Goal: Participate in discussion: Engage in conversation with other users on a specific topic

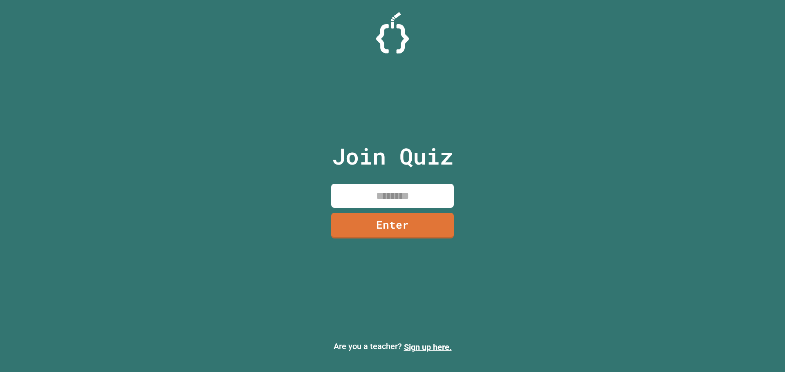
click at [392, 193] on input at bounding box center [392, 196] width 123 height 24
type input "********"
click at [389, 222] on link "Enter" at bounding box center [392, 224] width 112 height 27
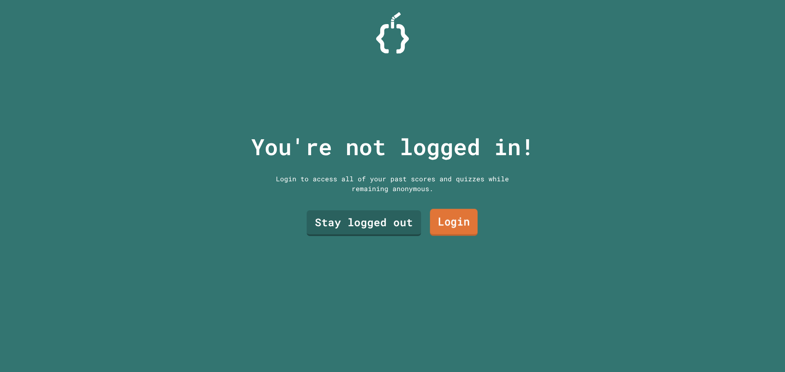
click at [389, 220] on link "Stay logged out" at bounding box center [364, 223] width 114 height 26
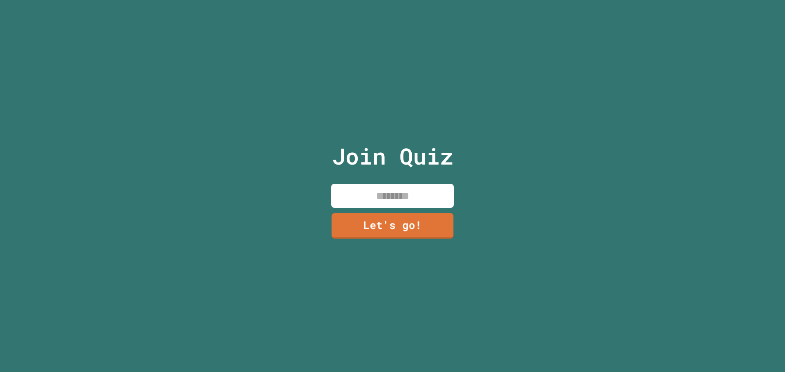
click at [381, 194] on input at bounding box center [392, 196] width 123 height 24
type input "*"
drag, startPoint x: 409, startPoint y: 195, endPoint x: 382, endPoint y: 198, distance: 27.1
click at [382, 198] on input "*****" at bounding box center [392, 196] width 123 height 24
drag, startPoint x: 423, startPoint y: 188, endPoint x: 338, endPoint y: 188, distance: 85.8
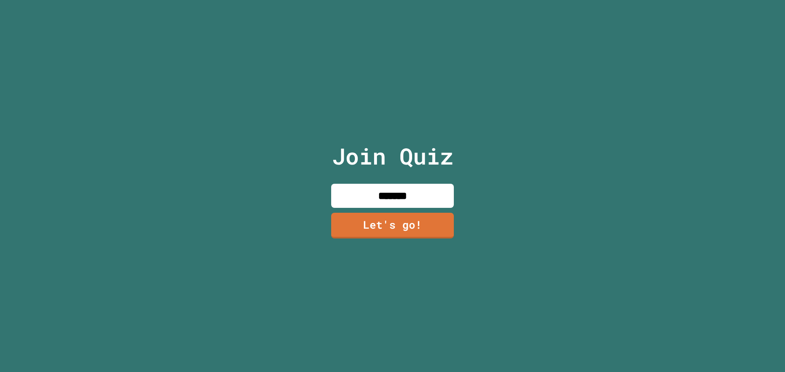
click at [338, 188] on input "*******" at bounding box center [392, 196] width 123 height 24
type input "******"
click at [383, 213] on link "Let's go!" at bounding box center [392, 226] width 123 height 26
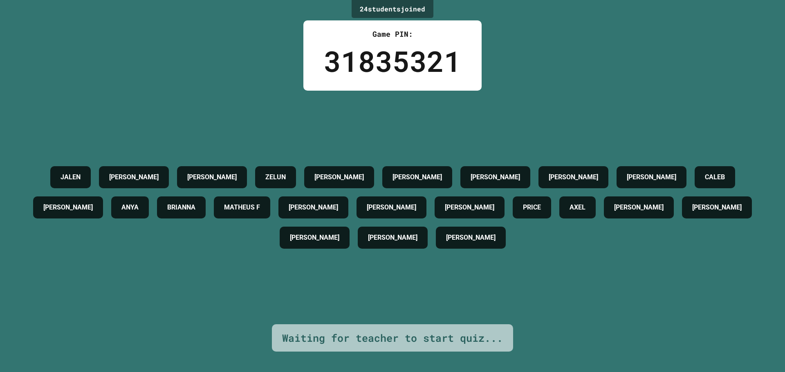
click at [286, 172] on h4 "ZELUN" at bounding box center [275, 177] width 20 height 10
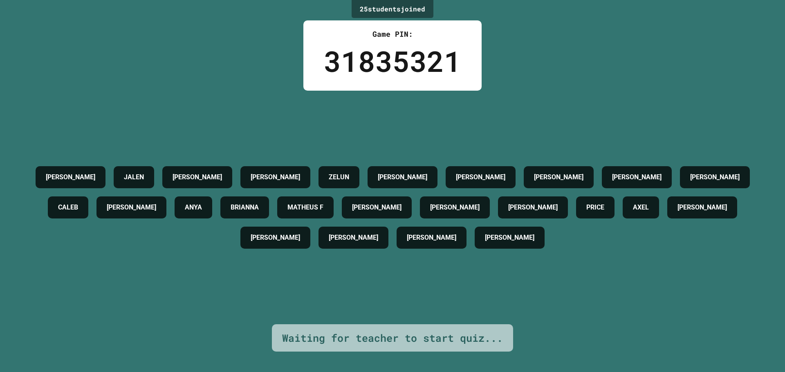
click at [318, 166] on div "ZELUN" at bounding box center [338, 177] width 41 height 22
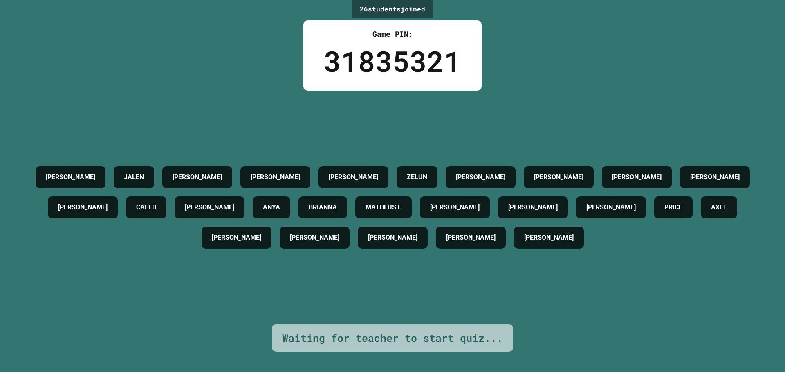
click at [318, 166] on div "[PERSON_NAME]" at bounding box center [353, 177] width 70 height 22
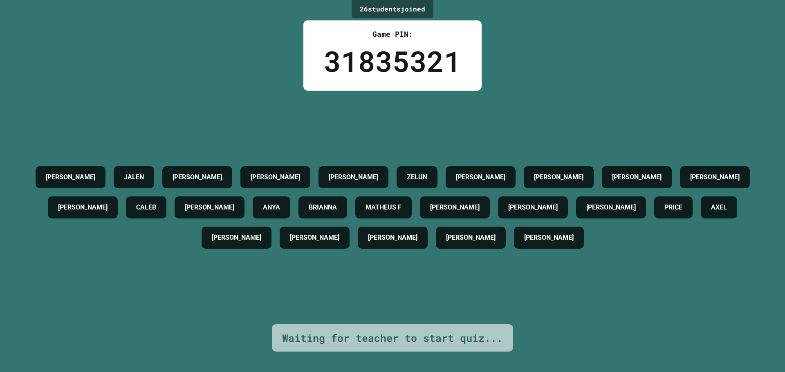
click at [318, 166] on div "[PERSON_NAME]" at bounding box center [353, 177] width 70 height 22
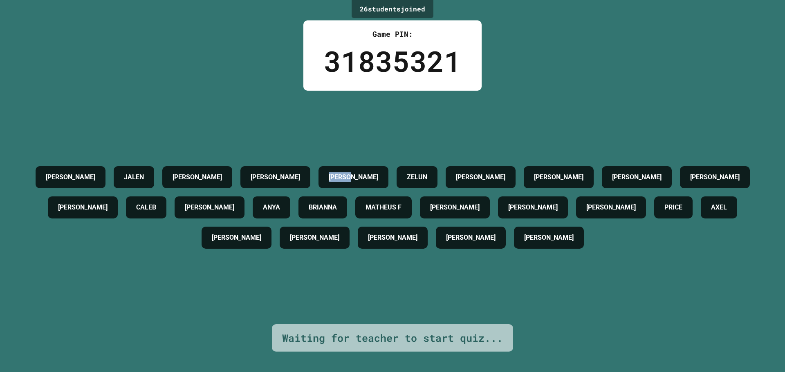
click at [318, 166] on div "[PERSON_NAME]" at bounding box center [353, 177] width 70 height 22
click at [318, 167] on div "[PERSON_NAME]" at bounding box center [353, 177] width 70 height 22
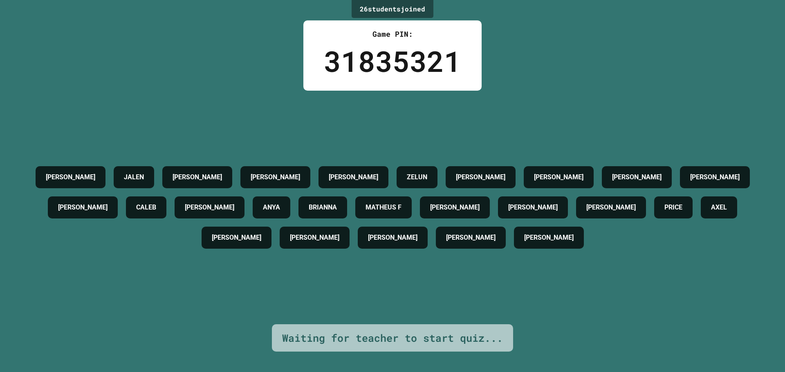
click at [318, 167] on div "[PERSON_NAME]" at bounding box center [353, 177] width 70 height 22
click at [318, 178] on div "[PERSON_NAME]" at bounding box center [353, 177] width 70 height 22
click at [318, 176] on div "[PERSON_NAME]" at bounding box center [353, 177] width 70 height 22
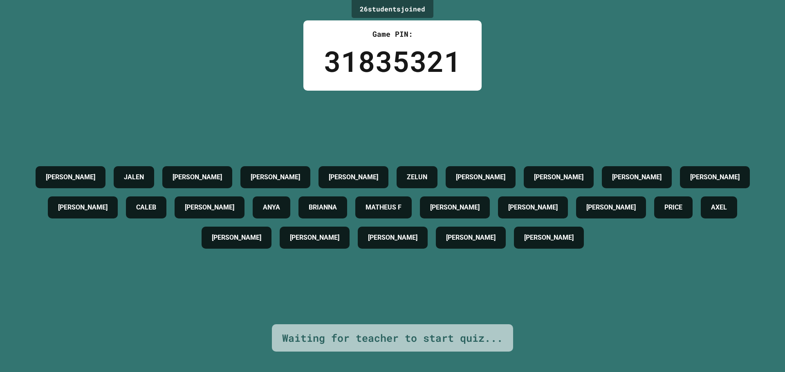
click at [318, 176] on div "[PERSON_NAME]" at bounding box center [353, 177] width 70 height 22
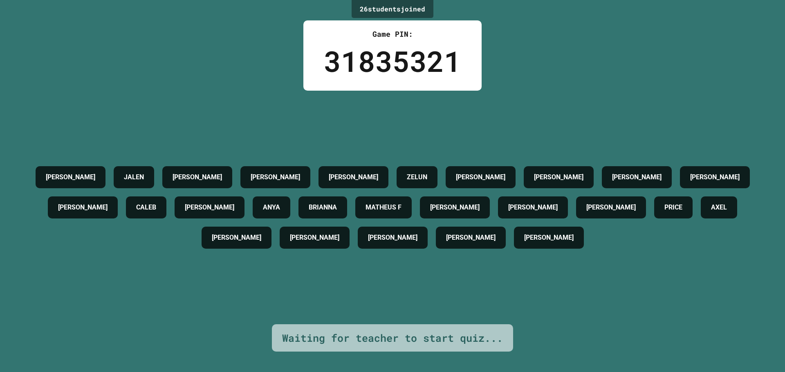
click at [318, 176] on div "[PERSON_NAME]" at bounding box center [353, 177] width 70 height 22
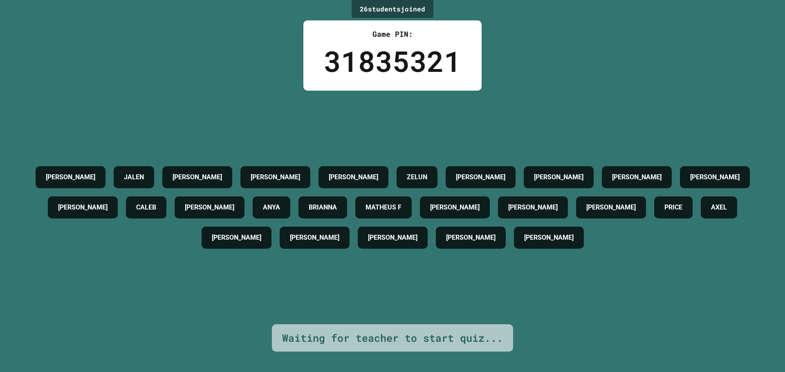
click at [318, 176] on div "[PERSON_NAME]" at bounding box center [353, 177] width 70 height 22
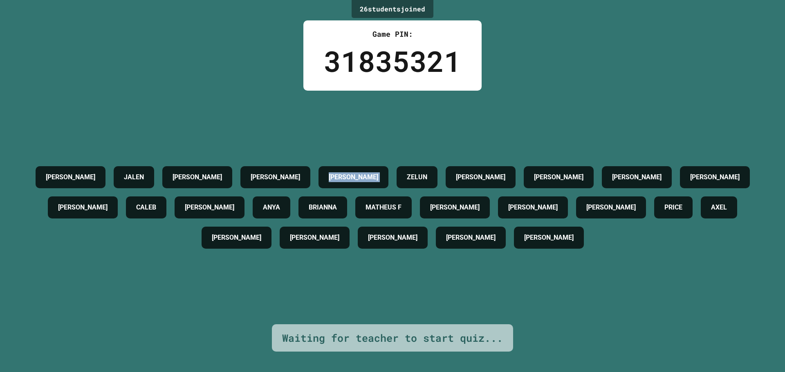
click at [318, 176] on div "[PERSON_NAME]" at bounding box center [353, 177] width 70 height 22
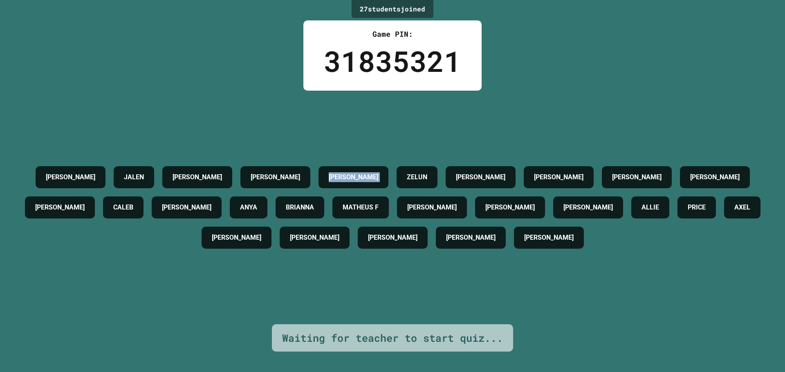
click at [318, 176] on div "[PERSON_NAME]" at bounding box center [353, 177] width 70 height 22
click at [282, 176] on div "[PERSON_NAME] [PERSON_NAME] P [PERSON_NAME] [PERSON_NAME] [PERSON_NAME] [PERSON…" at bounding box center [392, 207] width 744 height 91
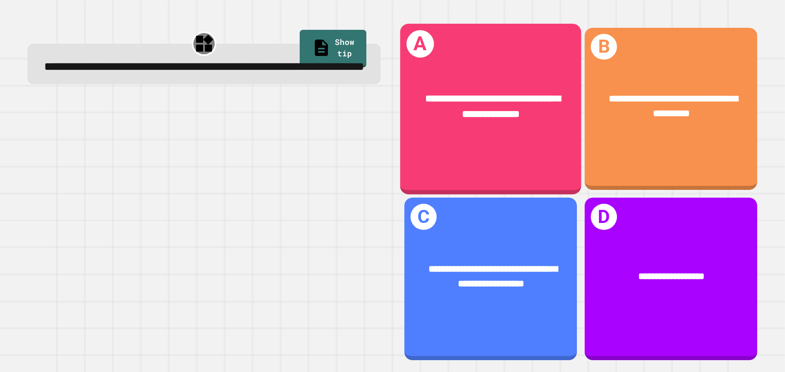
click at [516, 120] on div "**********" at bounding box center [490, 107] width 181 height 70
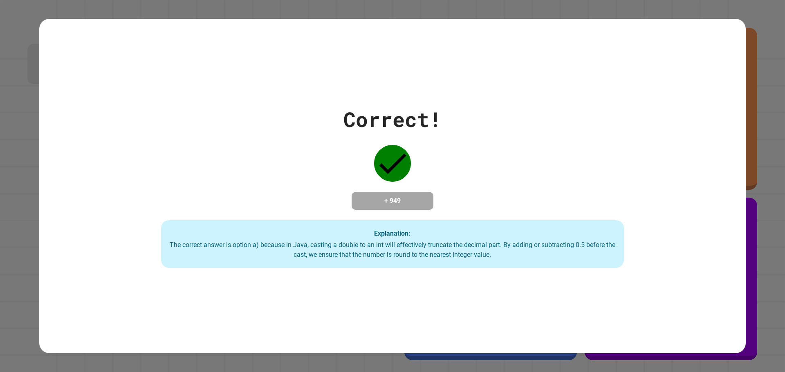
drag, startPoint x: 403, startPoint y: 153, endPoint x: 392, endPoint y: 177, distance: 26.3
click at [403, 154] on icon at bounding box center [392, 163] width 37 height 37
click at [380, 209] on div "+ 949" at bounding box center [392, 201] width 82 height 18
click at [386, 251] on div "The correct answer is option a) because in Java, casting a double to an int wil…" at bounding box center [392, 250] width 446 height 20
click at [396, 204] on h4 "+ 949" at bounding box center [392, 201] width 65 height 10
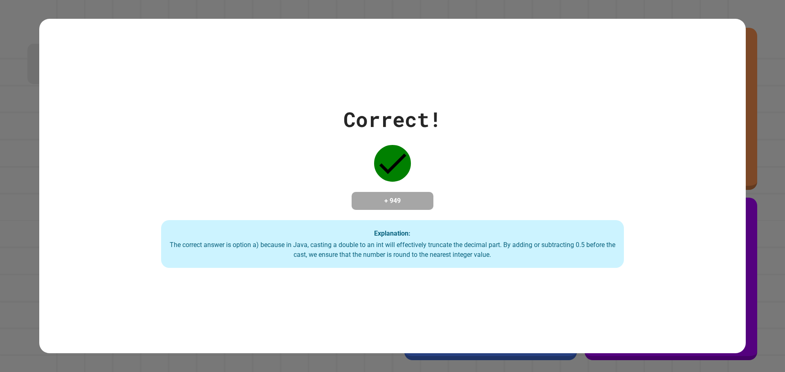
click at [395, 192] on div "+ 949" at bounding box center [392, 201] width 82 height 18
click at [390, 156] on icon at bounding box center [392, 163] width 37 height 37
click at [401, 209] on div "+ 949" at bounding box center [392, 201] width 82 height 18
drag, startPoint x: 393, startPoint y: 255, endPoint x: 395, endPoint y: 176, distance: 78.9
click at [392, 256] on div "The correct answer is option a) because in Java, casting a double to an int wil…" at bounding box center [392, 250] width 446 height 20
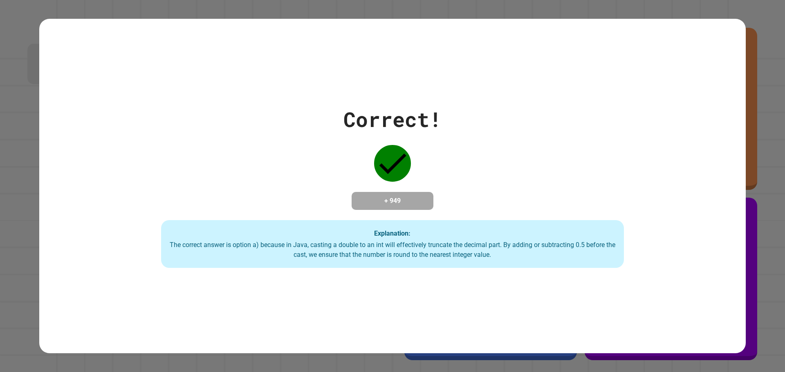
click at [396, 176] on div "Correct! + 949 Explanation: The correct answer is option a) because in Java, ca…" at bounding box center [392, 186] width 661 height 164
click at [396, 200] on h4 "+ 949" at bounding box center [392, 201] width 65 height 10
click at [393, 155] on icon at bounding box center [392, 164] width 27 height 20
click at [383, 225] on div "Explanation: The correct answer is option a) because in Java, casting a double …" at bounding box center [392, 244] width 463 height 48
click at [382, 273] on div "Correct! + 949 Explanation: The correct answer is option a) because in Java, ca…" at bounding box center [392, 186] width 706 height 335
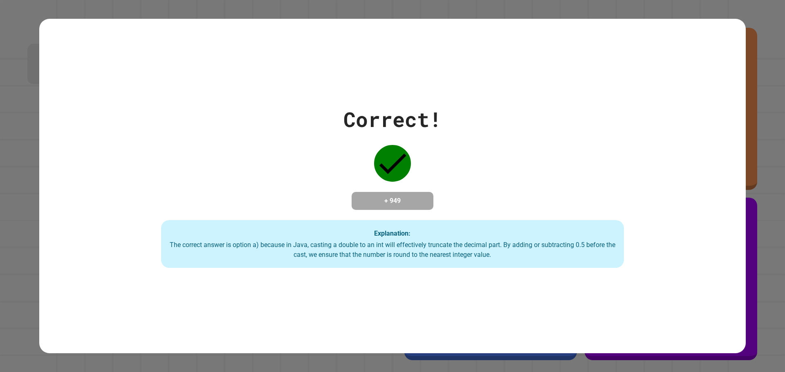
click at [385, 214] on div "Correct! + 949 Explanation: The correct answer is option a) because in Java, ca…" at bounding box center [392, 186] width 661 height 164
click at [397, 154] on icon at bounding box center [392, 164] width 27 height 20
click at [398, 226] on div "Explanation: The correct answer is option a) because in Java, casting a double …" at bounding box center [392, 244] width 463 height 48
click at [397, 244] on div "The correct answer is option a) because in Java, casting a double to an int wil…" at bounding box center [392, 250] width 446 height 20
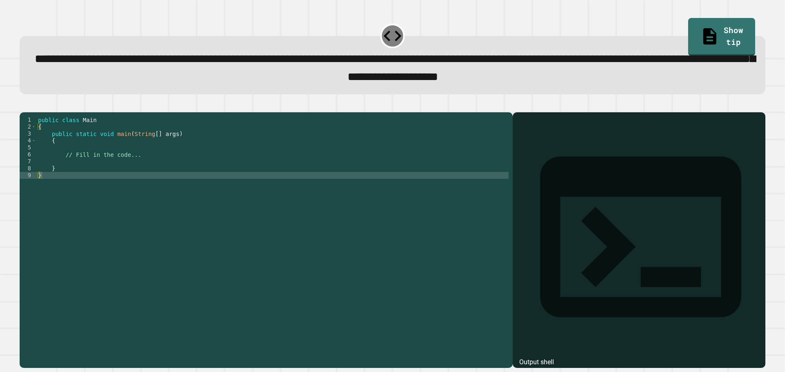
click at [202, 197] on div "public class Main { public static void main ( String [ ] args ) { // Fill in th…" at bounding box center [272, 230] width 472 height 229
type textarea "*"
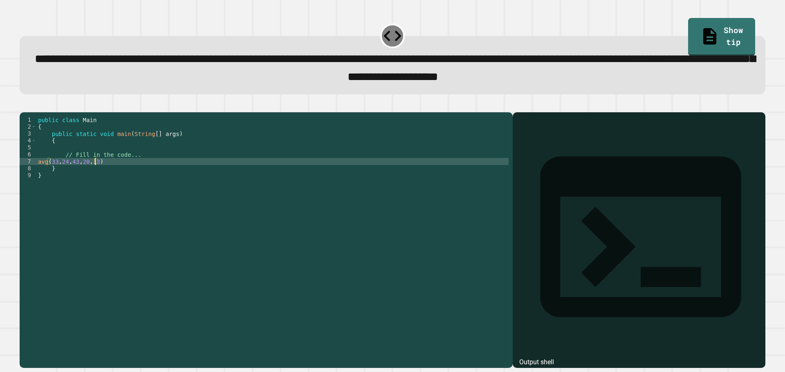
scroll to position [0, 4]
click at [50, 173] on div "public class Main { public static void main ( String [ ] args ) { // Fill in th…" at bounding box center [272, 230] width 472 height 229
click at [47, 174] on div "public class Main { public static void main ( String [ ] args ) { // Fill in th…" at bounding box center [272, 230] width 472 height 229
click at [108, 176] on div "public class Main { public static void main ( String [ ] args ) { // Fill in th…" at bounding box center [272, 230] width 472 height 229
click at [39, 172] on div "public class Main { public static void main ( String [ ] args ) { // Fill in th…" at bounding box center [272, 230] width 472 height 229
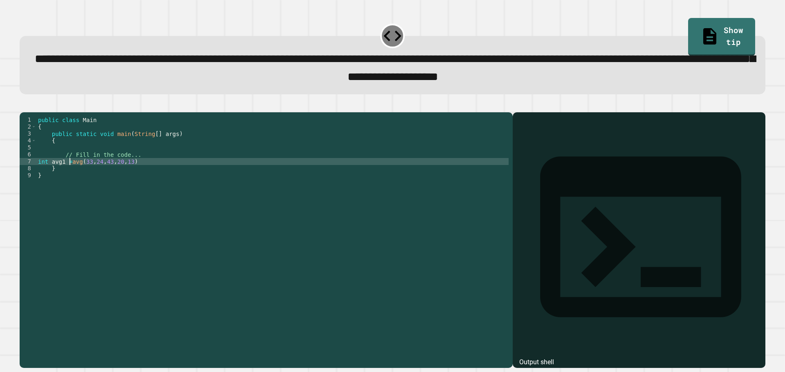
scroll to position [0, 2]
click at [191, 175] on div "public class Main { public static void main ( String [ ] args ) { // Fill in th…" at bounding box center [272, 230] width 472 height 229
type textarea "**********"
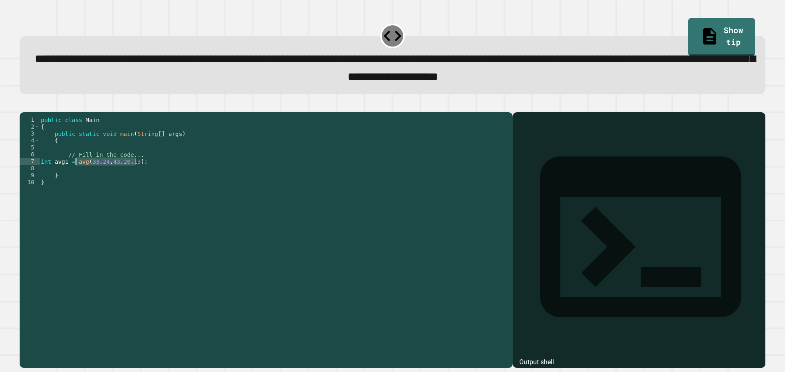
drag, startPoint x: 134, startPoint y: 175, endPoint x: 76, endPoint y: 178, distance: 58.1
click at [76, 178] on div "public class Main { public static void main ( String [ ] args ) { // Fill in th…" at bounding box center [273, 230] width 469 height 229
type textarea "**********"
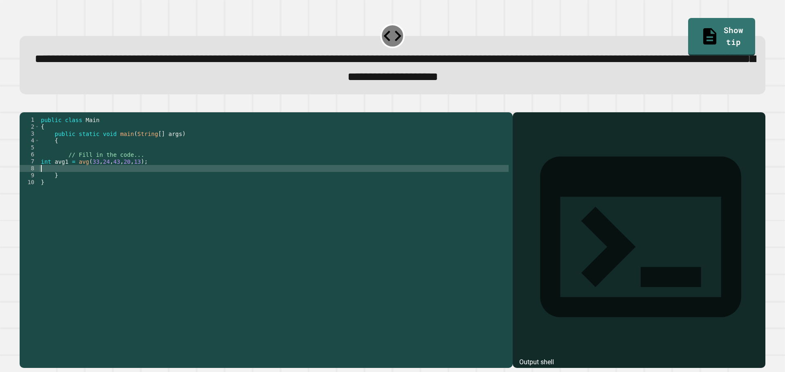
click at [80, 183] on div "public class Main { public static void main ( String [ ] args ) { // Fill in th…" at bounding box center [273, 230] width 469 height 229
paste textarea "**********"
type textarea "**********"
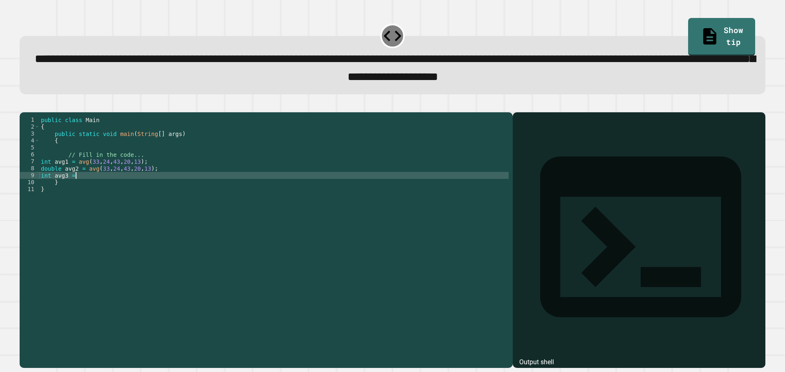
scroll to position [0, 2]
paste textarea "**********"
click at [24, 105] on icon "button" at bounding box center [24, 105] width 0 height 0
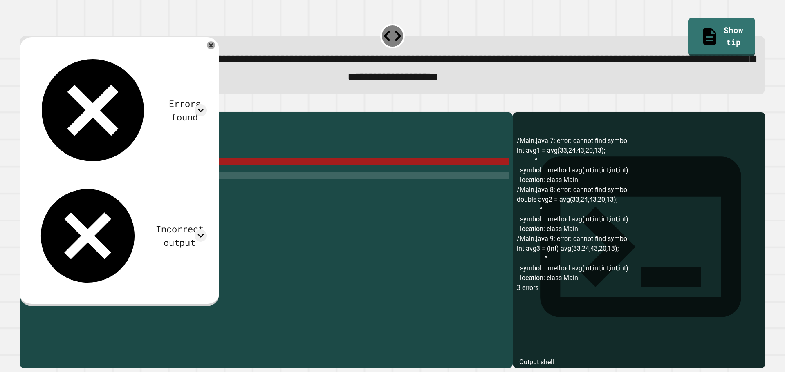
click at [66, 175] on div "public class Main { public static void main ( String [ ] args ) { // Fill in th…" at bounding box center [273, 230] width 469 height 229
click at [63, 175] on div "public class Main { public static void main ( String [ ] args ) { // Fill in th…" at bounding box center [273, 230] width 469 height 229
drag, startPoint x: 63, startPoint y: 175, endPoint x: 56, endPoint y: 176, distance: 6.3
click at [56, 176] on div "public class Main { public static void main ( String [ ] args ) { // Fill in th…" at bounding box center [273, 230] width 469 height 229
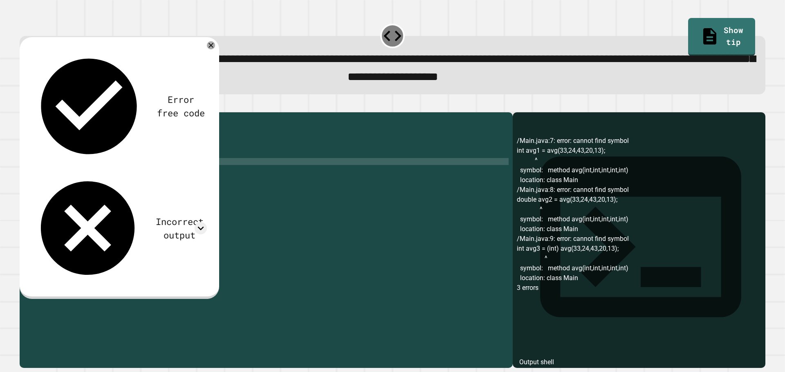
scroll to position [0, 2]
click at [214, 47] on icon at bounding box center [211, 46] width 6 height 6
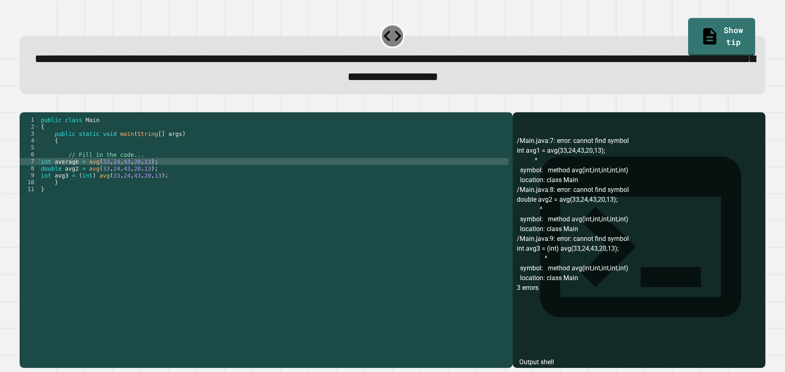
click at [22, 110] on div at bounding box center [392, 108] width 745 height 10
click at [24, 105] on icon "button" at bounding box center [24, 105] width 0 height 0
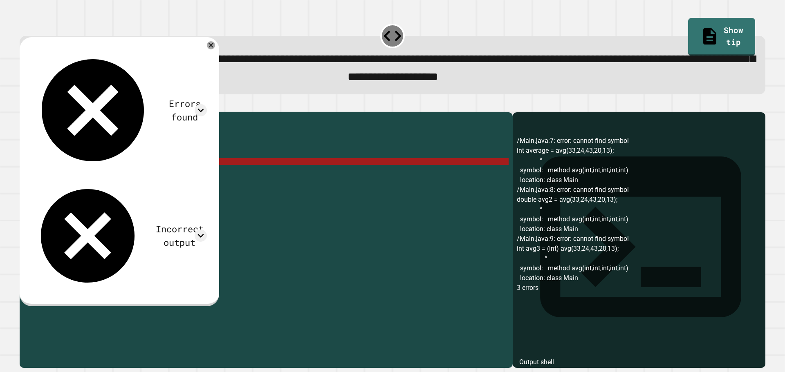
drag, startPoint x: 75, startPoint y: 171, endPoint x: 57, endPoint y: 175, distance: 18.0
click at [57, 175] on div "public class Main { public static void main ( String [ ] args ) { // Fill in th…" at bounding box center [273, 230] width 469 height 229
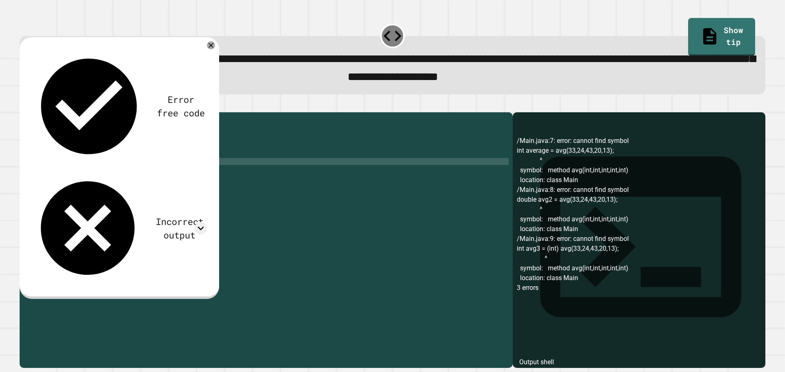
scroll to position [0, 2]
click at [31, 113] on icon "button" at bounding box center [29, 110] width 4 height 6
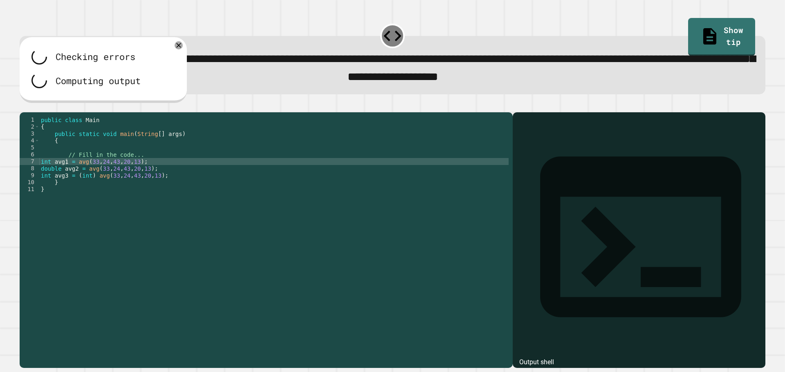
click at [191, 191] on div "public class Main { public static void main ( String [ ] args ) { // Fill in th…" at bounding box center [273, 230] width 469 height 229
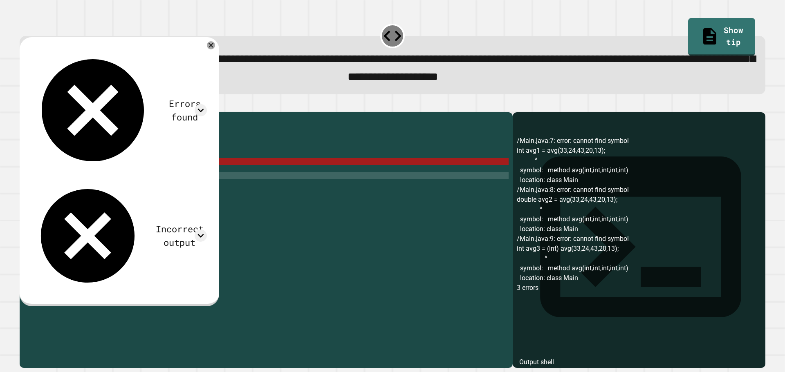
type textarea "**********"
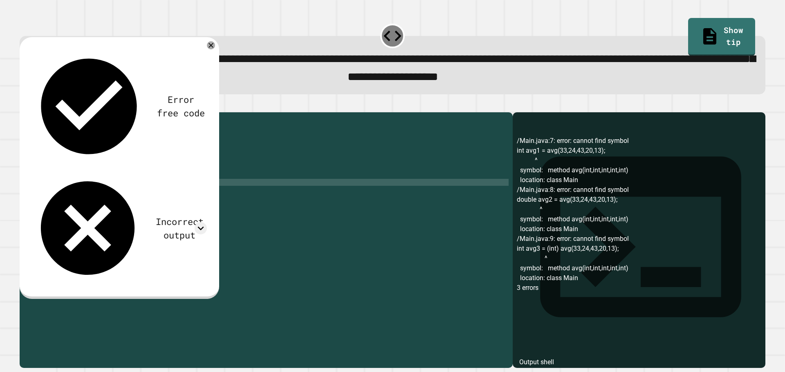
scroll to position [0, 5]
drag, startPoint x: 123, startPoint y: 195, endPoint x: 39, endPoint y: 196, distance: 83.8
click at [39, 196] on div "**********" at bounding box center [264, 223] width 489 height 215
type textarea "**********"
click at [125, 194] on div "public class Main { public static void main ( String [ ] args ) { // Fill in th…" at bounding box center [273, 223] width 469 height 215
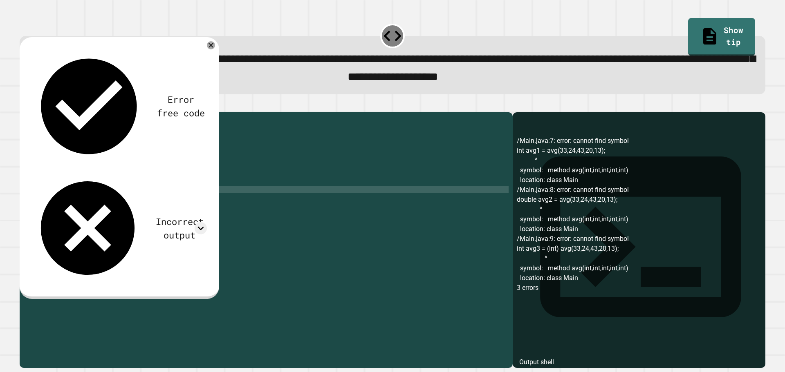
scroll to position [0, 0]
paste textarea "**********"
type textarea "**********"
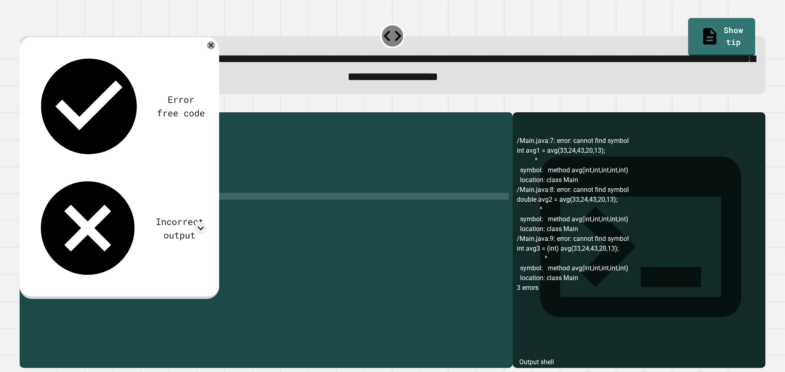
paste textarea "**********"
click at [113, 206] on div "public class Main { public static void main ( String [ ] args ) { // Fill in th…" at bounding box center [273, 230] width 469 height 229
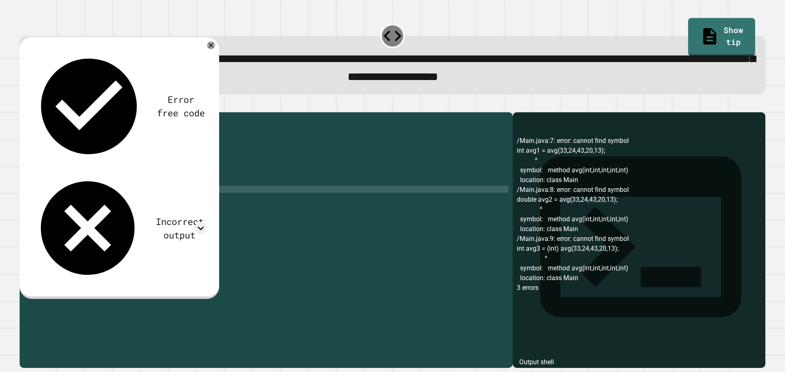
click at [31, 113] on icon "button" at bounding box center [29, 110] width 4 height 6
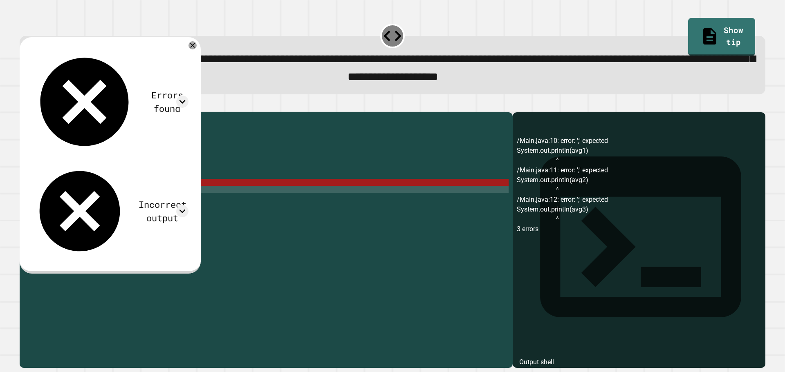
click at [126, 195] on div "public class Main { public static void main ( String [ ] args ) { // Fill in th…" at bounding box center [273, 230] width 469 height 229
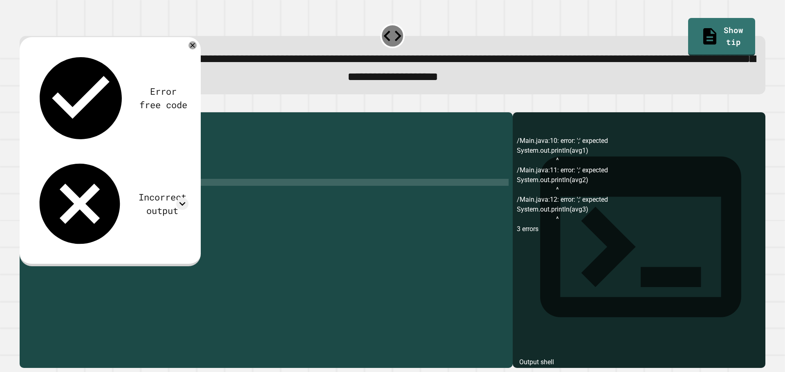
click at [122, 199] on div "public class Main { public static void main ( String [ ] args ) { // Fill in th…" at bounding box center [273, 230] width 469 height 229
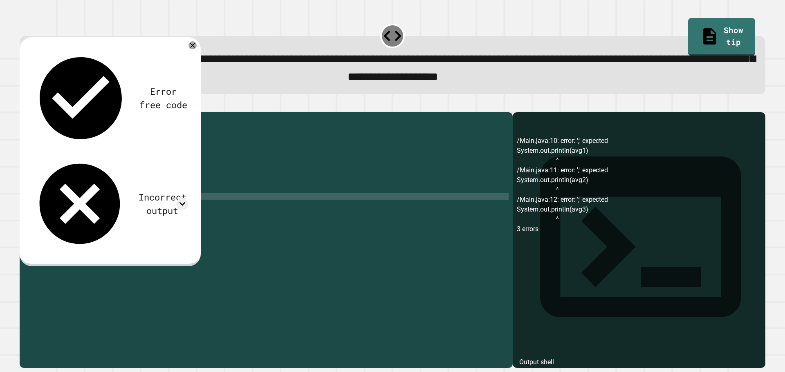
click at [124, 210] on div "public class Main { public static void main ( String [ ] args ) { // Fill in th…" at bounding box center [273, 230] width 469 height 229
click at [24, 105] on icon "button" at bounding box center [24, 105] width 0 height 0
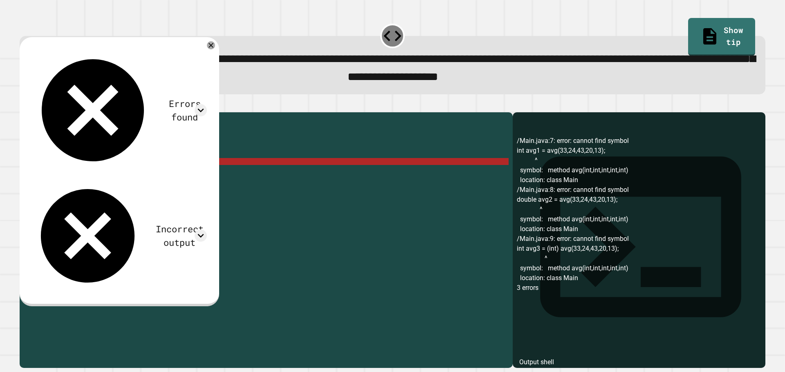
click at [65, 172] on div "public class Main { public static void main ( String [ ] args ) { // Fill in th…" at bounding box center [273, 230] width 469 height 229
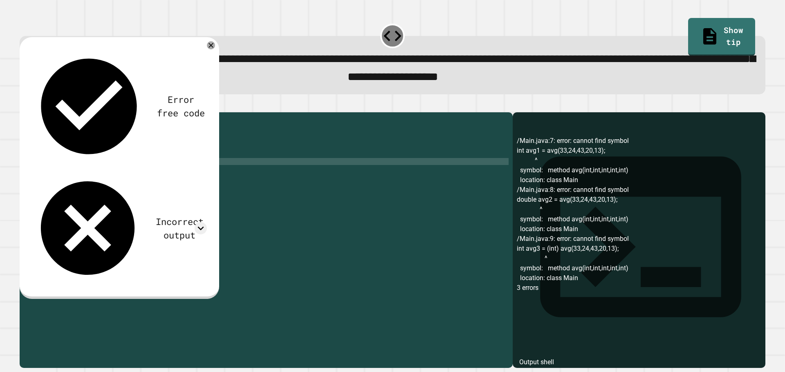
scroll to position [0, 2]
click at [74, 182] on div "public class Main { public static void main ( String [ ] args ) { // Fill in th…" at bounding box center [273, 230] width 469 height 229
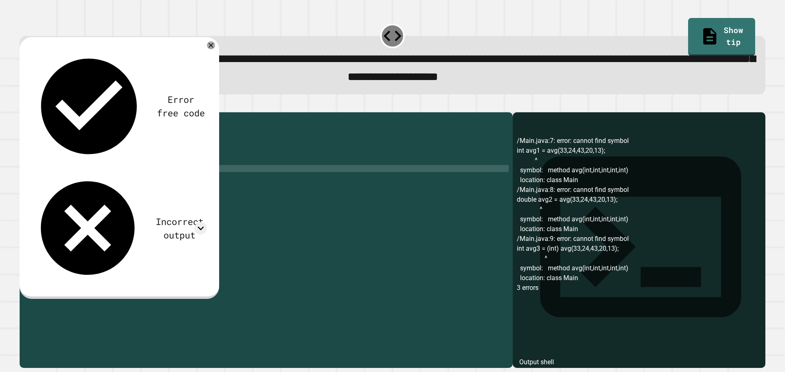
scroll to position [0, 2]
click at [68, 189] on div "public class Main { public static void main ( String [ ] args ) { // Fill in th…" at bounding box center [273, 230] width 469 height 229
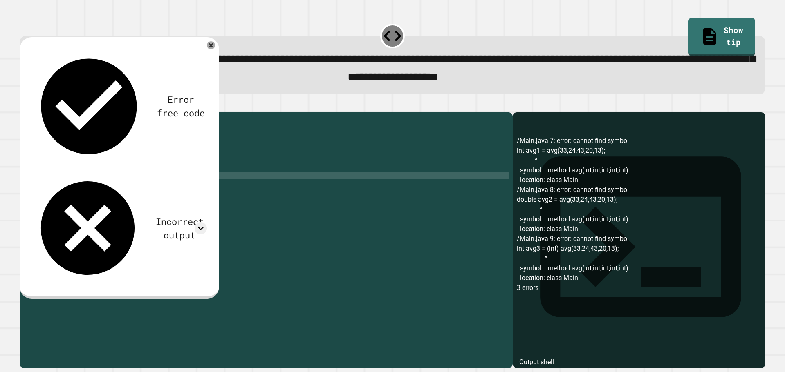
click at [65, 189] on div "public class Main { public static void main ( String [ ] args ) { // Fill in th…" at bounding box center [273, 230] width 469 height 229
click at [112, 195] on div "public class Main { public static void main ( String [ ] args ) { // Fill in th…" at bounding box center [273, 230] width 469 height 229
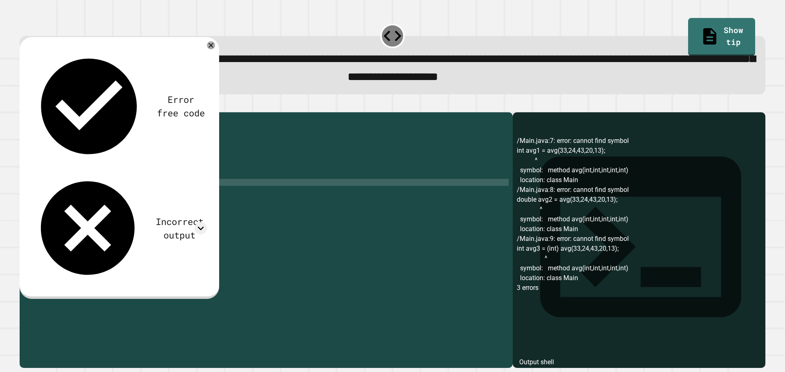
scroll to position [0, 5]
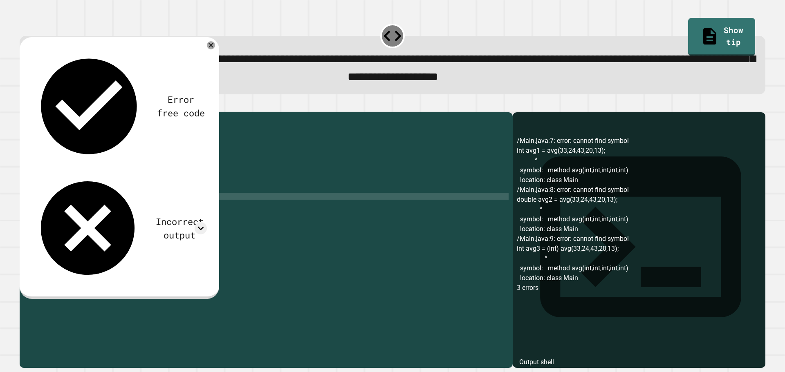
click at [24, 105] on icon "button" at bounding box center [24, 105] width 0 height 0
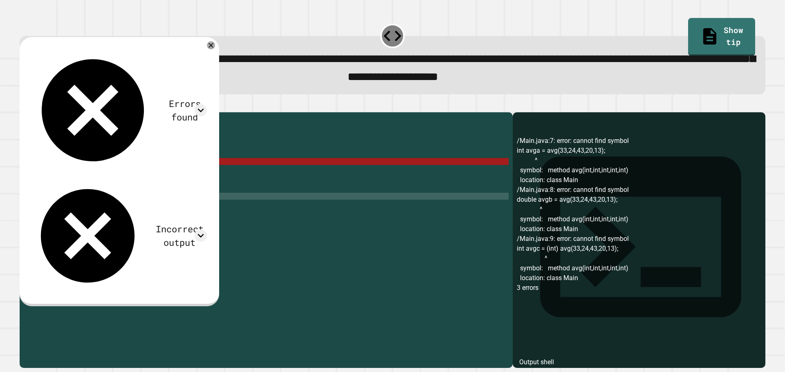
click at [88, 177] on div "public class Main { public static void main ( String [ ] args ) { // Fill in th…" at bounding box center [273, 230] width 469 height 229
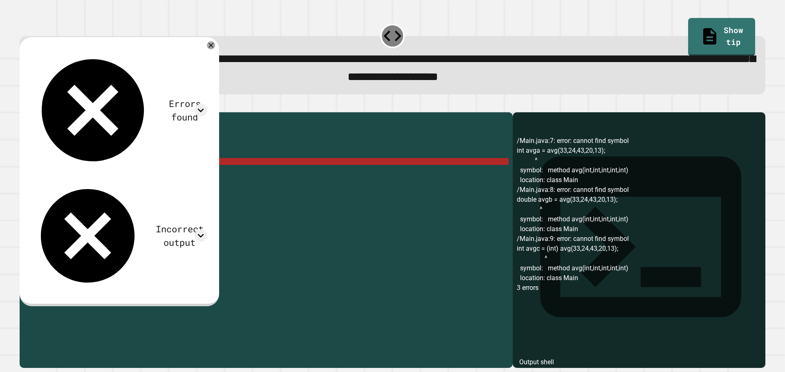
click at [85, 178] on div "public class Main { public static void main ( String [ ] args ) { // Fill in th…" at bounding box center [273, 230] width 469 height 229
click at [87, 178] on div "public class Main { public static void main ( String [ ] args ) { // Fill in th…" at bounding box center [273, 230] width 469 height 229
click at [85, 178] on div "public class Main { public static void main ( String [ ] args ) { // Fill in th…" at bounding box center [273, 230] width 469 height 229
click at [172, 178] on div "public class Main { public static void main ( String [ ] args ) { // Fill in th…" at bounding box center [273, 230] width 469 height 229
click at [157, 173] on div "public class Main { public static void main ( String [ ] args ) { // Fill in th…" at bounding box center [273, 230] width 469 height 229
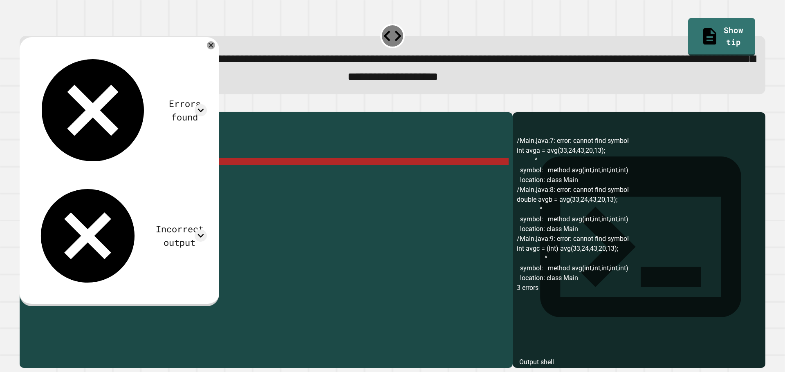
click at [39, 165] on div "7" at bounding box center [30, 161] width 20 height 7
click at [40, 175] on div "public class Main { public static void main ( String [ ] args ) { // Fill in th…" at bounding box center [273, 230] width 469 height 229
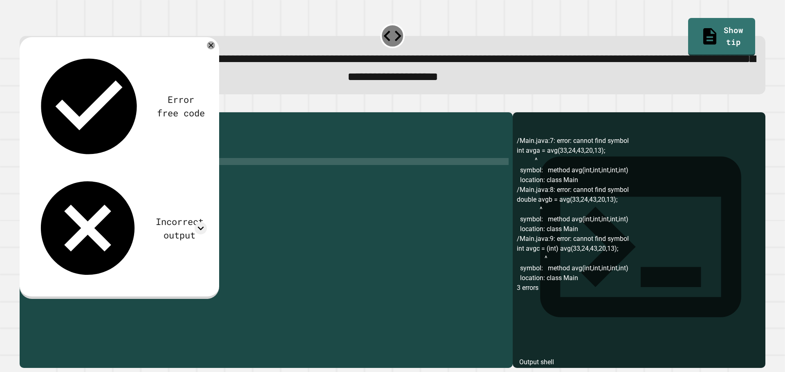
click at [41, 183] on div "public class Main { public static void main ( String [ ] args ) { // Fill in th…" at bounding box center [273, 230] width 469 height 229
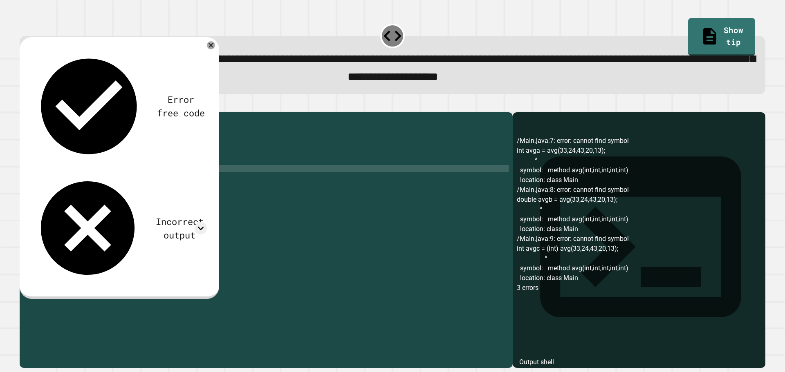
click at [40, 189] on div "public class Main { public static void main ( String [ ] args ) { // Fill in th…" at bounding box center [273, 230] width 469 height 229
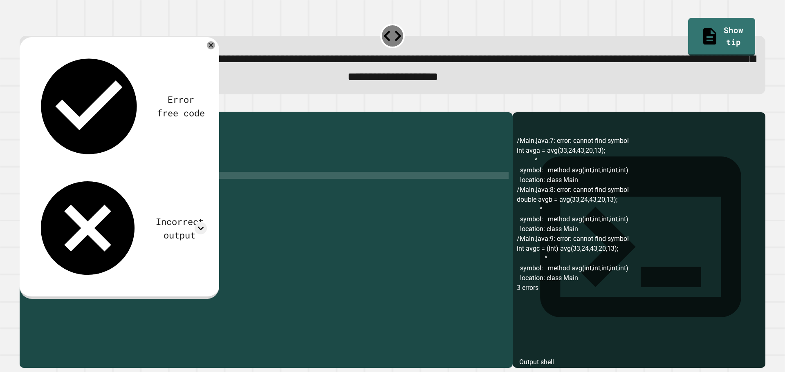
click at [41, 195] on div "public class Main { public static void main ( String [ ] args ) { // Fill in th…" at bounding box center [273, 230] width 469 height 229
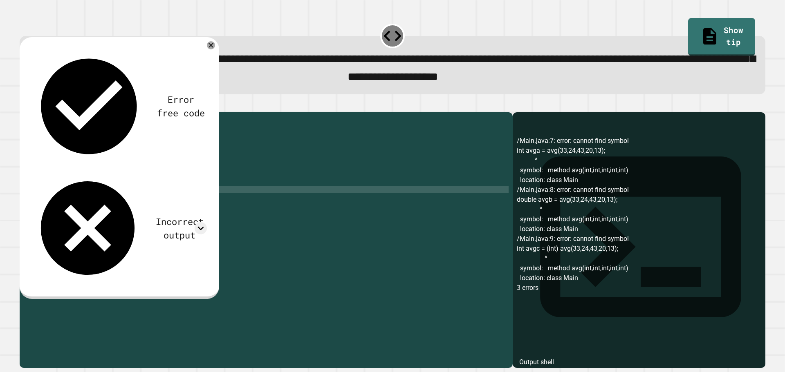
click at [41, 201] on div "public class Main { public static void main ( String [ ] args ) { // Fill in th…" at bounding box center [273, 230] width 469 height 229
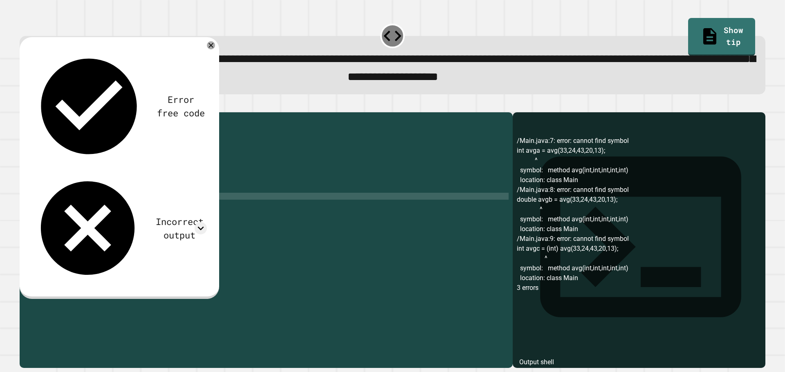
click at [41, 210] on div "public class Main { public static void main ( String [ ] args ) { // Fill in th…" at bounding box center [273, 230] width 469 height 229
click at [24, 105] on icon "button" at bounding box center [24, 105] width 0 height 0
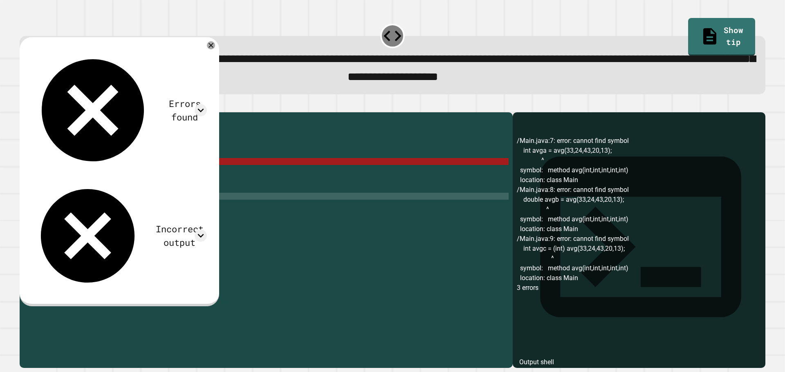
click at [66, 175] on div "public class Main { public static void main ( String [ ] args ) { // Fill in th…" at bounding box center [273, 230] width 469 height 229
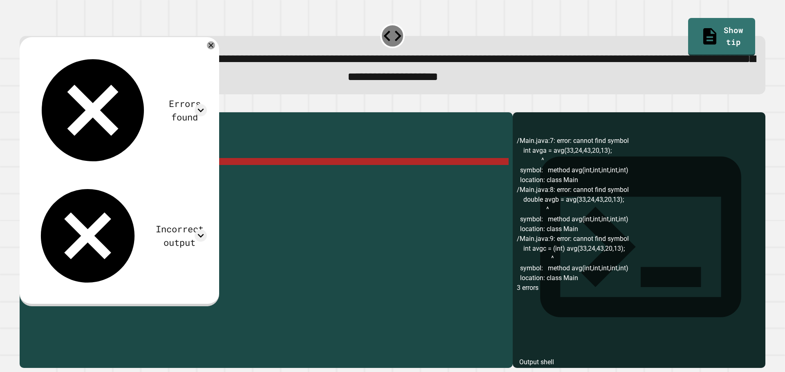
click at [24, 105] on icon "button" at bounding box center [24, 105] width 0 height 0
click at [207, 104] on icon at bounding box center [201, 110] width 12 height 12
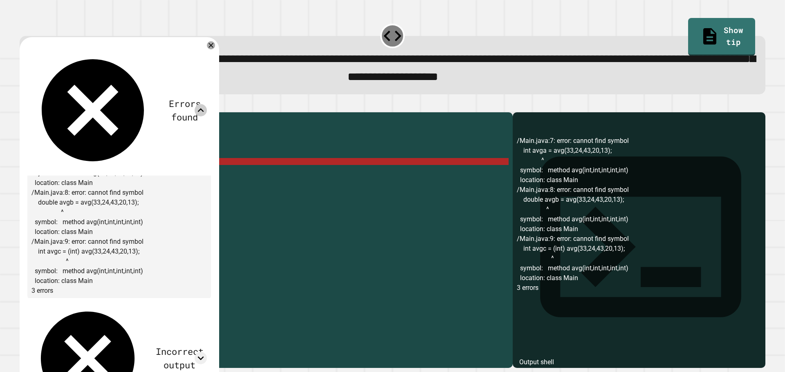
scroll to position [43, 0]
click at [204, 357] on icon at bounding box center [201, 359] width 6 height 4
click at [207, 352] on icon at bounding box center [201, 358] width 12 height 12
click at [207, 104] on icon at bounding box center [201, 110] width 12 height 12
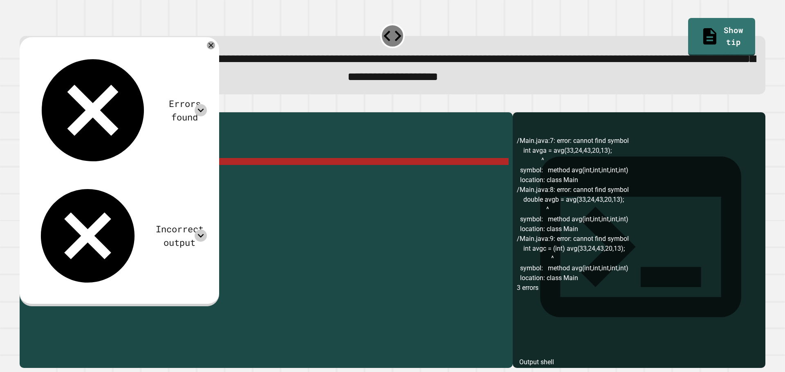
click at [72, 174] on div "public class Main { public static void main ( String [ ] args ) { // Fill in th…" at bounding box center [273, 230] width 469 height 229
click at [78, 175] on div "public class Main { public static void main ( String [ ] args ) { // Fill in th…" at bounding box center [273, 223] width 469 height 215
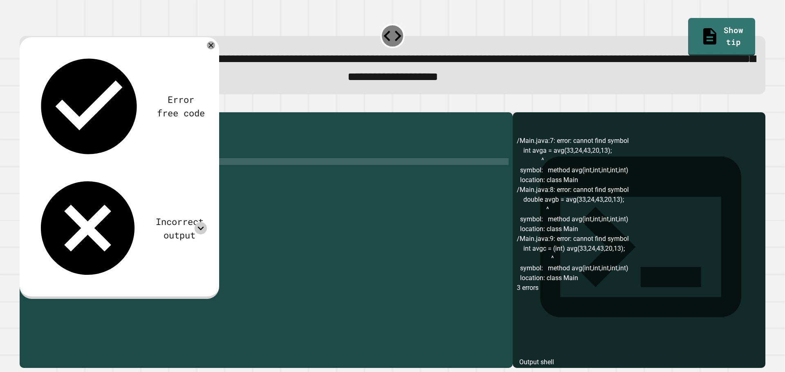
click at [36, 112] on div at bounding box center [392, 108] width 745 height 10
click at [24, 105] on icon "button" at bounding box center [24, 105] width 0 height 0
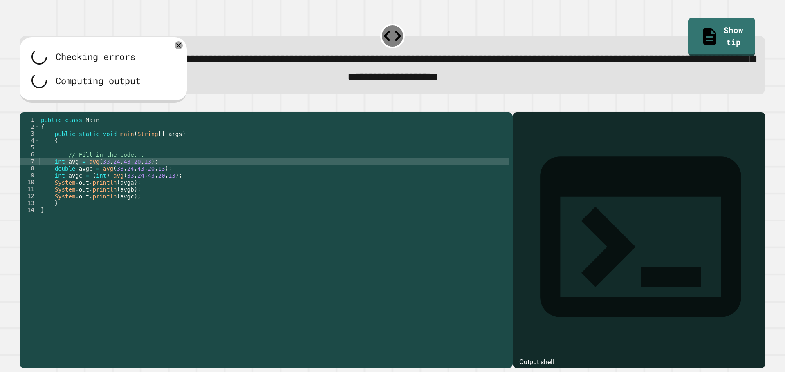
scroll to position [0, 0]
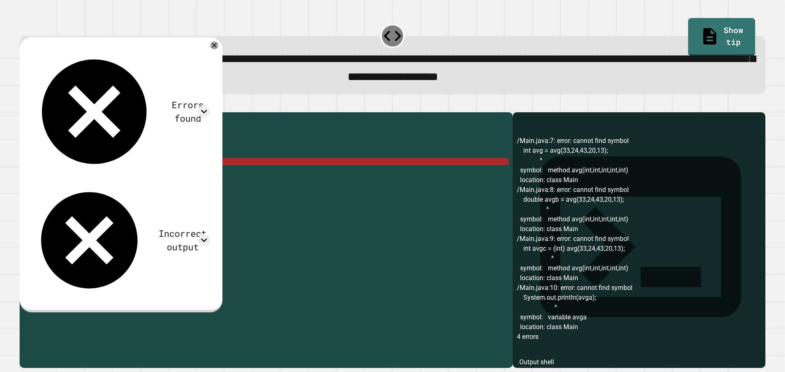
click at [78, 176] on div "public class Main { public static void main ( String [ ] args ) { // Fill in th…" at bounding box center [273, 230] width 469 height 229
drag, startPoint x: 77, startPoint y: 176, endPoint x: 64, endPoint y: 175, distance: 13.5
click at [64, 175] on div "public class Main { public static void main ( String [ ] args ) { // Fill in th…" at bounding box center [273, 230] width 469 height 229
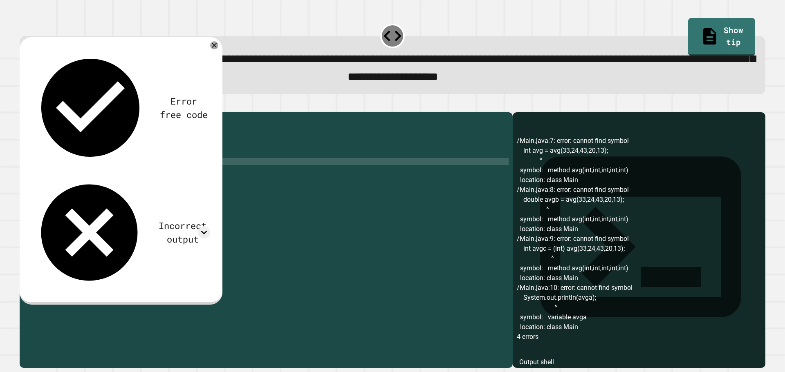
scroll to position [0, 2]
click at [40, 112] on div at bounding box center [392, 108] width 745 height 10
click at [24, 105] on icon "button" at bounding box center [24, 105] width 0 height 0
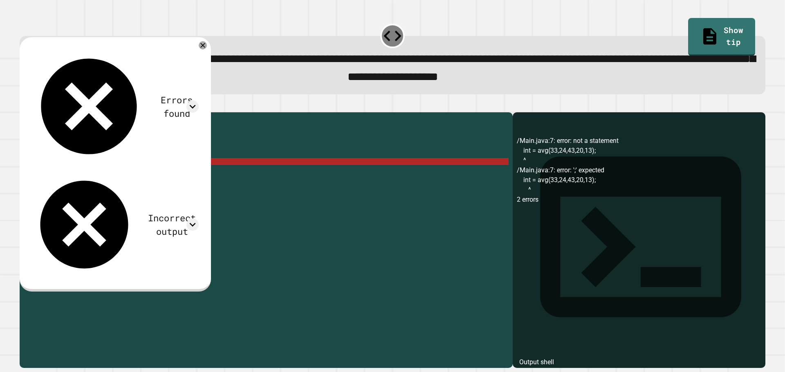
click at [65, 177] on div "public class Main { public static void main ( String [ ] args ) { // Fill in th…" at bounding box center [273, 230] width 469 height 229
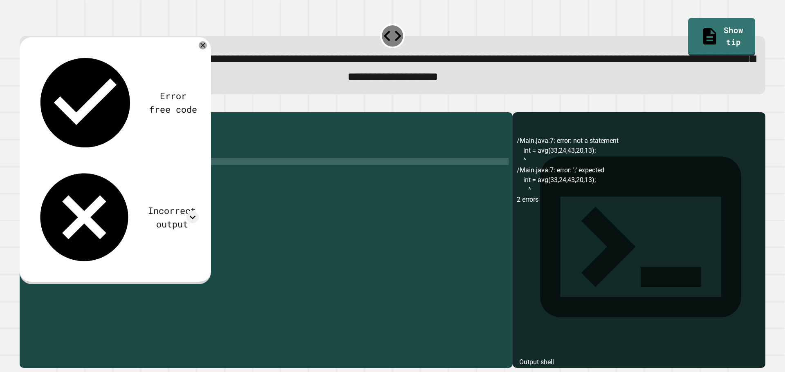
scroll to position [0, 3]
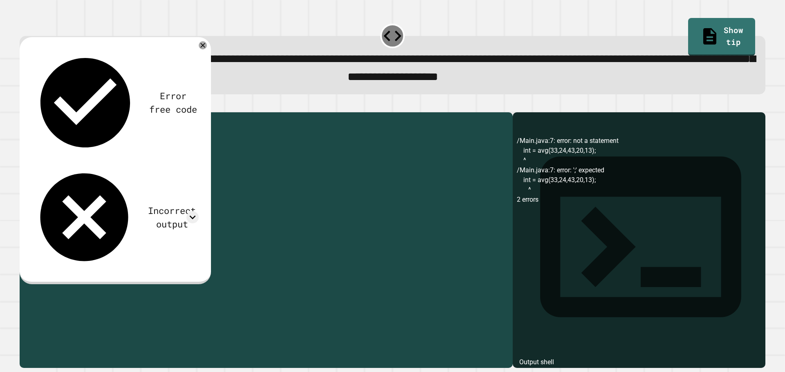
drag, startPoint x: 87, startPoint y: 183, endPoint x: 76, endPoint y: 181, distance: 11.2
click at [76, 181] on div "public class Main { public static void main ( String [ ] args ) { // Fill in th…" at bounding box center [273, 230] width 469 height 229
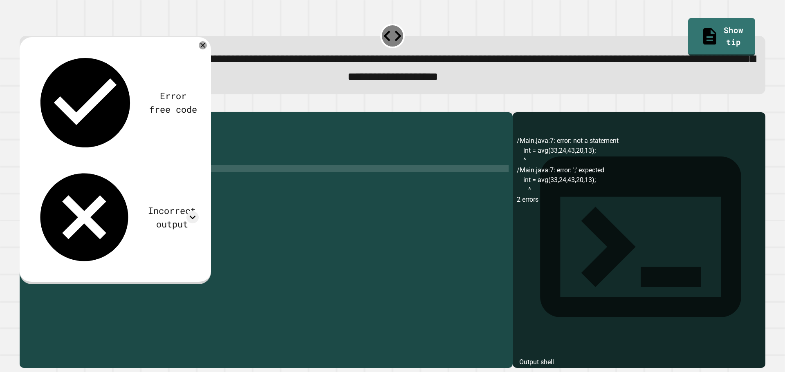
scroll to position [0, 4]
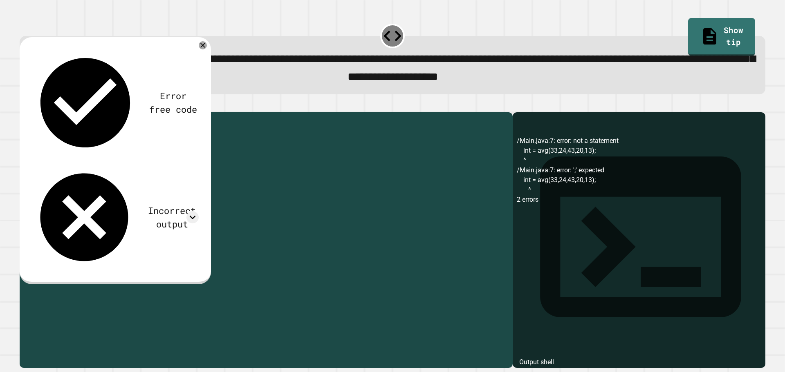
drag, startPoint x: 78, startPoint y: 189, endPoint x: 67, endPoint y: 188, distance: 11.5
click at [67, 188] on div "public class Main { public static void main ( String [ ] args ) { // Fill in th…" at bounding box center [273, 230] width 469 height 229
click at [206, 48] on icon at bounding box center [203, 46] width 6 height 6
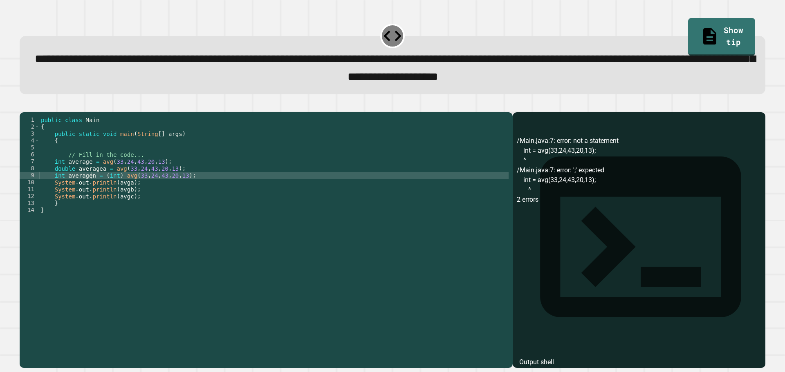
click at [24, 105] on icon "button" at bounding box center [24, 105] width 0 height 0
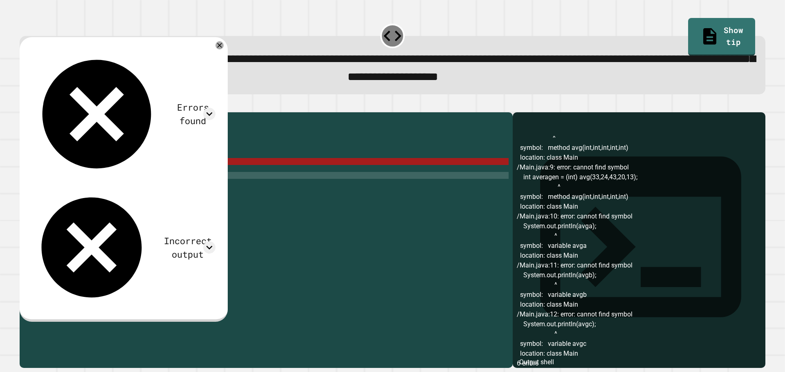
scroll to position [0, 0]
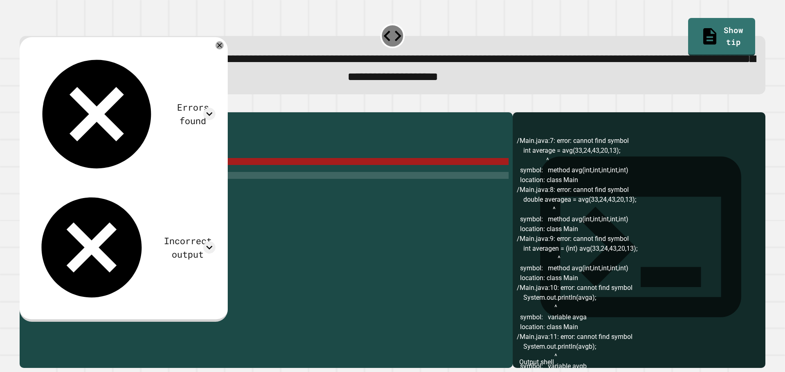
drag, startPoint x: 120, startPoint y: 189, endPoint x: 116, endPoint y: 190, distance: 4.2
click at [116, 190] on div "public class Main { public static void main ( String [ ] args ) { // Fill in th…" at bounding box center [273, 230] width 469 height 229
click at [112, 189] on div "public class Main { public static void main ( String [ ] args ) { // Fill in th…" at bounding box center [273, 230] width 469 height 229
drag, startPoint x: 116, startPoint y: 188, endPoint x: 100, endPoint y: 192, distance: 16.7
click at [100, 192] on div "public class Main { public static void main ( String [ ] args ) { // Fill in th…" at bounding box center [273, 230] width 469 height 229
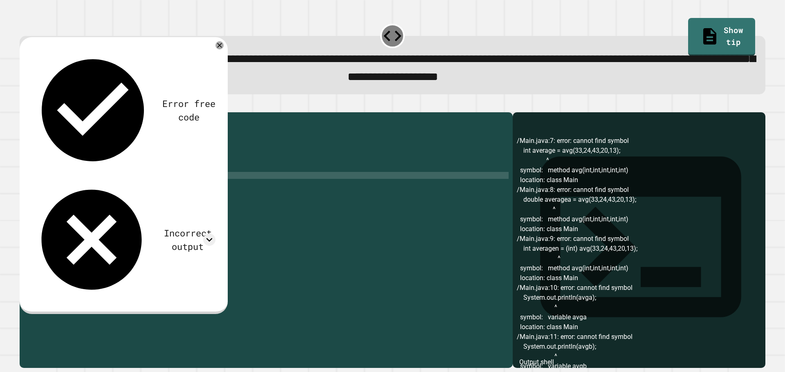
click at [24, 105] on button "button" at bounding box center [24, 105] width 0 height 0
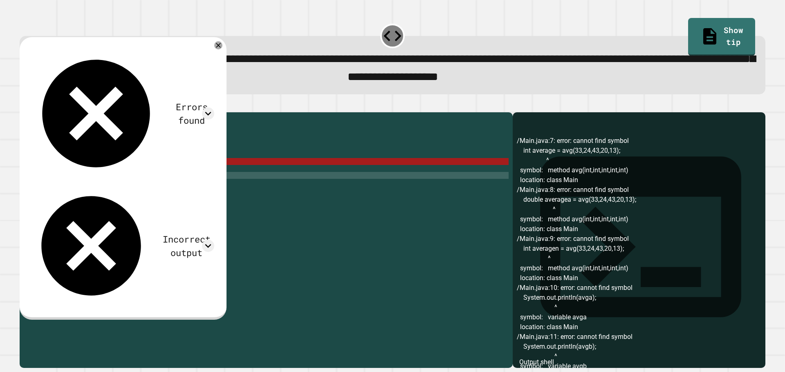
click at [86, 173] on div "public class Main { public static void main ( String [ ] args ) { // Fill in th…" at bounding box center [273, 230] width 469 height 229
click at [87, 173] on div "public class Main { public static void main ( String [ ] args ) { // Fill in th…" at bounding box center [273, 230] width 469 height 229
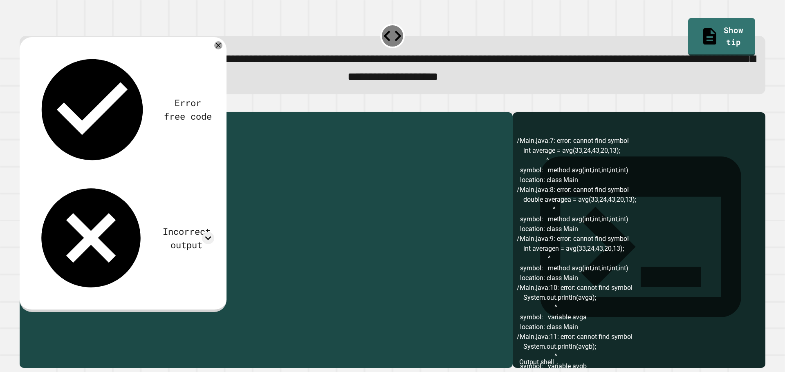
drag, startPoint x: 93, startPoint y: 175, endPoint x: 163, endPoint y: 175, distance: 70.7
click at [163, 175] on div "public class Main { public static void main ( String [ ] args ) { // Fill in th…" at bounding box center [273, 230] width 469 height 229
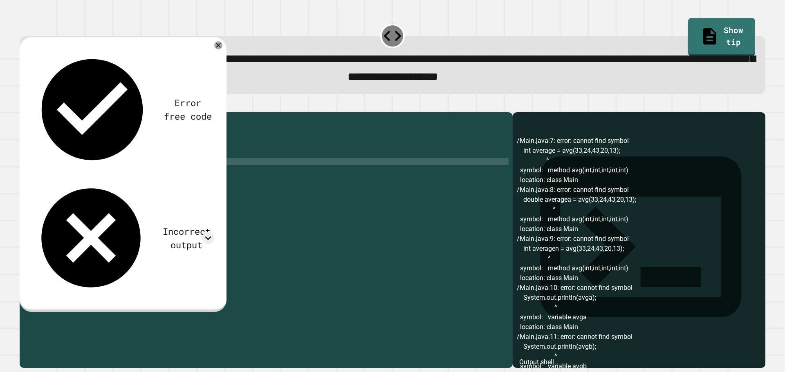
click at [31, 113] on icon "button" at bounding box center [29, 110] width 4 height 6
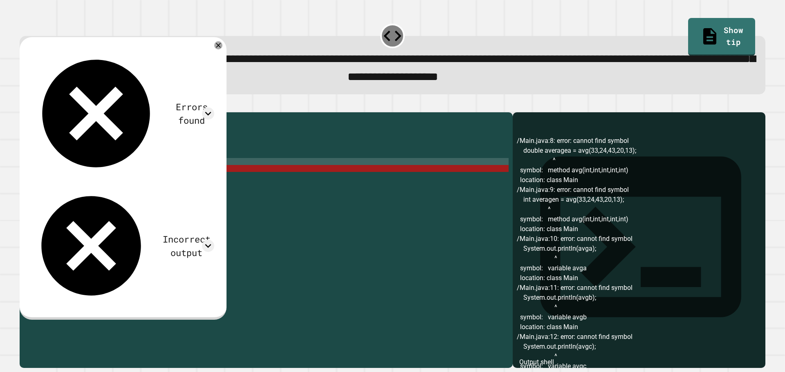
click at [100, 172] on div "public class Main { public static void main ( String [ ] args ) { // Fill in th…" at bounding box center [273, 230] width 469 height 229
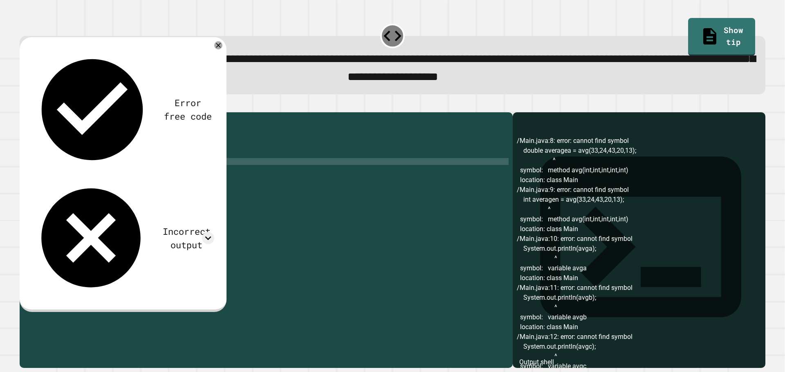
click at [89, 173] on div "public class Main { public static void main ( String [ ] args ) { // Fill in th…" at bounding box center [273, 230] width 469 height 229
click at [92, 173] on div "public class Main { public static void main ( String [ ] args ) { // Fill in th…" at bounding box center [273, 230] width 469 height 229
click at [123, 188] on div "public class Main { public static void main ( String [ ] args ) { // Fill in th…" at bounding box center [273, 230] width 469 height 229
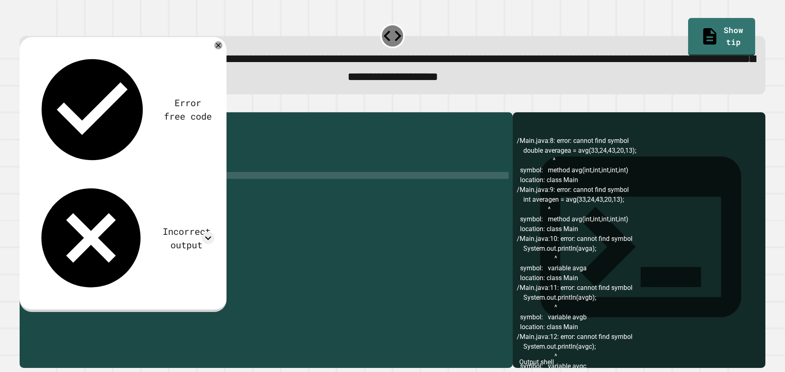
click at [89, 189] on div "public class Main { public static void main ( String [ ] args ) { // Fill in th…" at bounding box center [273, 230] width 469 height 229
click at [91, 189] on div "public class Main { public static void main ( String [ ] args ) { // Fill in th…" at bounding box center [273, 230] width 469 height 229
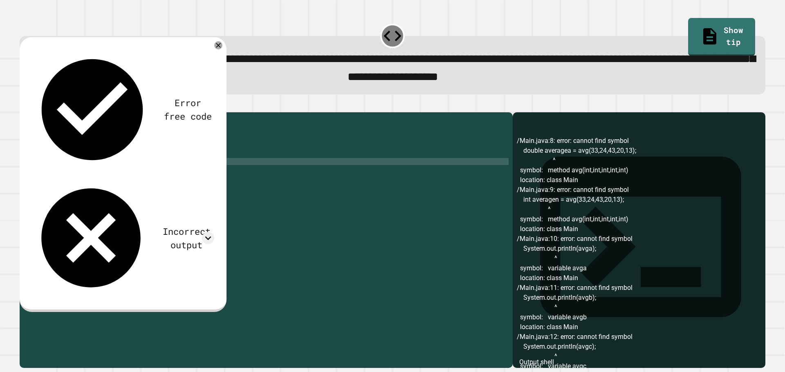
scroll to position [0, 2]
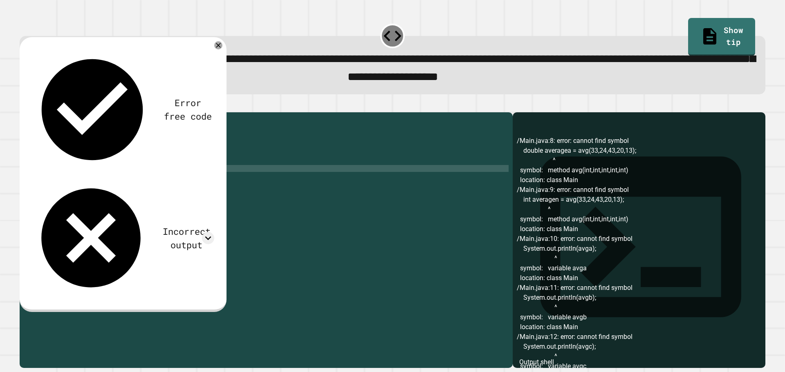
click at [157, 181] on div "public class Main { public static void main ( String [ ] args ) { // Fill in th…" at bounding box center [273, 230] width 469 height 229
click at [88, 190] on div "public class Main { public static void main ( String [ ] args ) { // Fill in th…" at bounding box center [273, 230] width 469 height 229
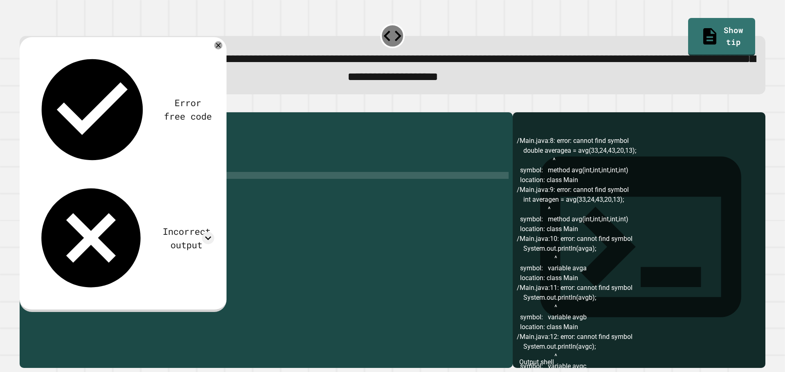
scroll to position [0, 4]
click at [166, 190] on div "public class Main { public static void main ( String [ ] args ) { // Fill in th…" at bounding box center [273, 230] width 469 height 229
click at [105, 188] on div "public class Main { public static void main ( String [ ] args ) { // Fill in th…" at bounding box center [273, 230] width 469 height 229
click at [163, 190] on div "public class Main { public static void main ( String [ ] args ) { // Fill in th…" at bounding box center [273, 230] width 469 height 229
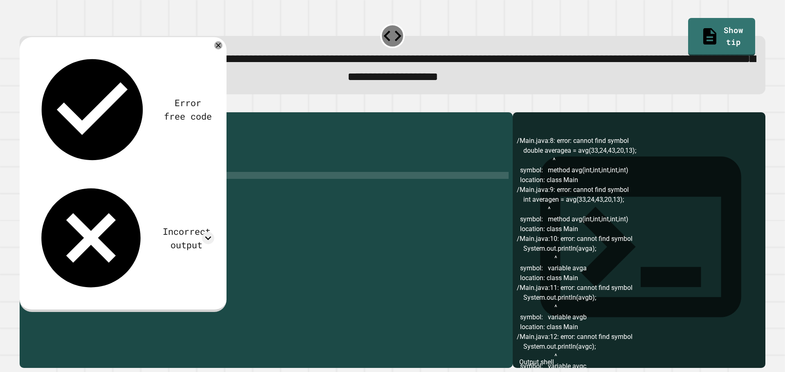
click at [24, 105] on icon "button" at bounding box center [24, 105] width 0 height 0
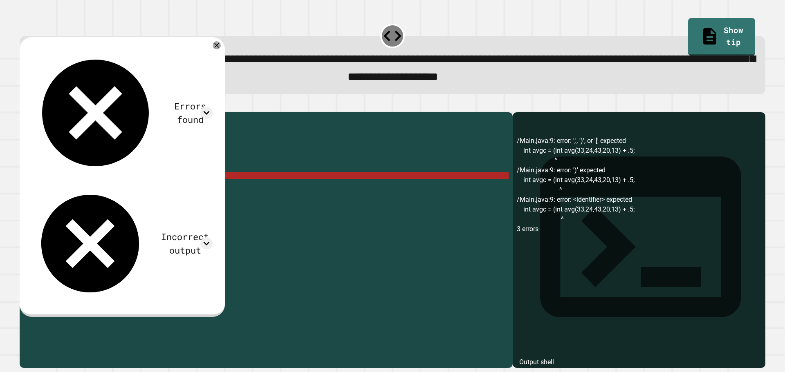
click at [101, 188] on div "public class Main { public static void main ( String [ ] args ) { // Fill in th…" at bounding box center [273, 230] width 469 height 229
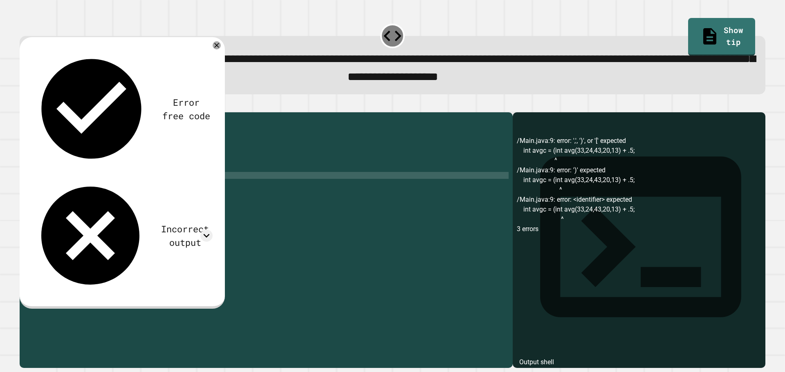
scroll to position [0, 4]
type textarea "**********"
click at [17, 112] on div "**********" at bounding box center [392, 236] width 753 height 274
click at [25, 110] on div at bounding box center [392, 108] width 745 height 10
click at [24, 105] on button "button" at bounding box center [24, 105] width 0 height 0
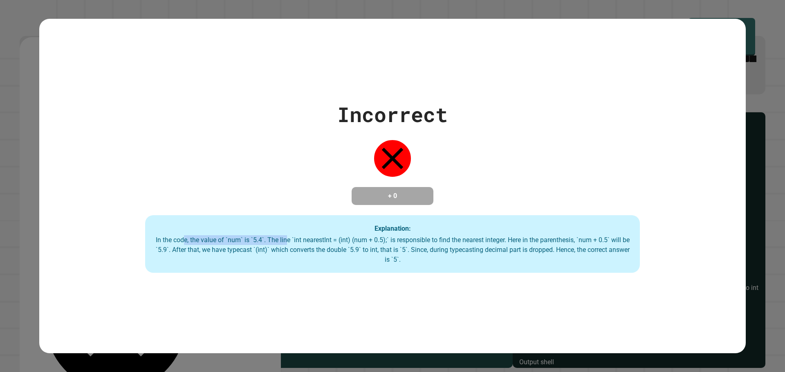
drag, startPoint x: 197, startPoint y: 237, endPoint x: 284, endPoint y: 244, distance: 87.4
click at [284, 244] on div "In the code, the value of `num` is `5.4`. The line `int nearestInt = (int) (num…" at bounding box center [392, 249] width 478 height 29
drag, startPoint x: 191, startPoint y: 244, endPoint x: 261, endPoint y: 237, distance: 70.2
click at [249, 236] on div "Explanation: In the code, the value of `num` is `5.4`. The line `int nearestInt…" at bounding box center [392, 244] width 495 height 58
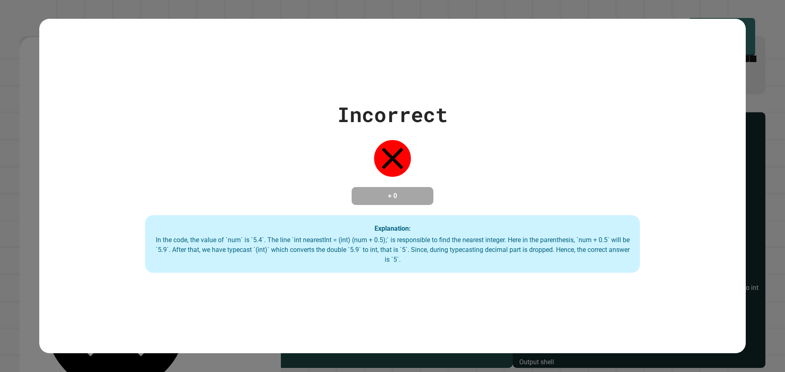
click at [262, 237] on div "In the code, the value of `num` is `5.4`. The line `int nearestInt = (int) (num…" at bounding box center [392, 249] width 478 height 29
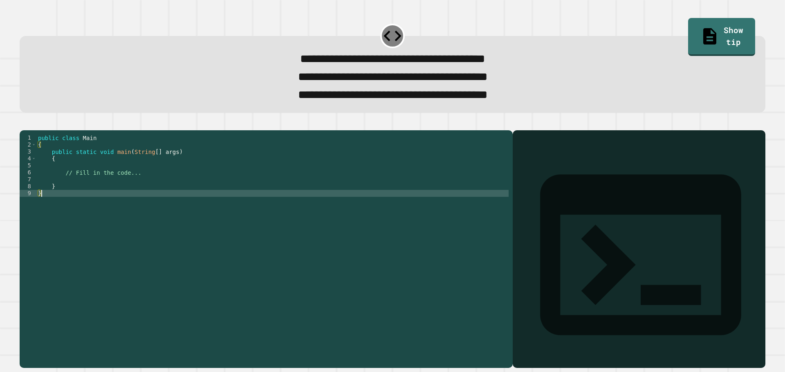
click at [87, 212] on div "public class Main { public static void main ( String [ ] args ) { // Fill in th…" at bounding box center [272, 238] width 472 height 208
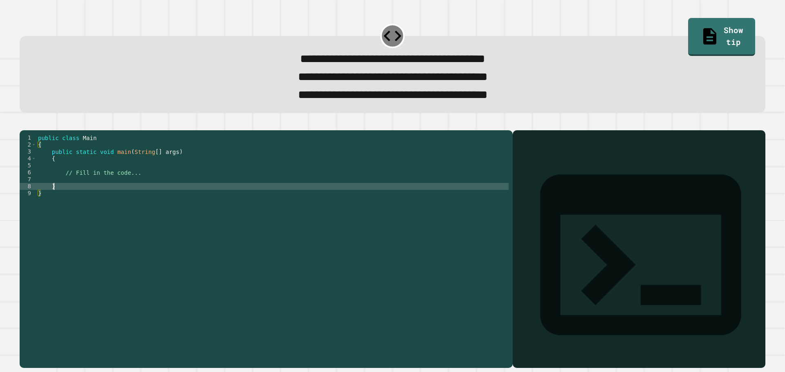
click at [90, 198] on div "public class Main { public static void main ( String [ ] args ) { // Fill in th…" at bounding box center [272, 238] width 472 height 208
click at [95, 193] on div "public class Main { public static void main ( String [ ] args ) { // Fill in th…" at bounding box center [272, 238] width 472 height 208
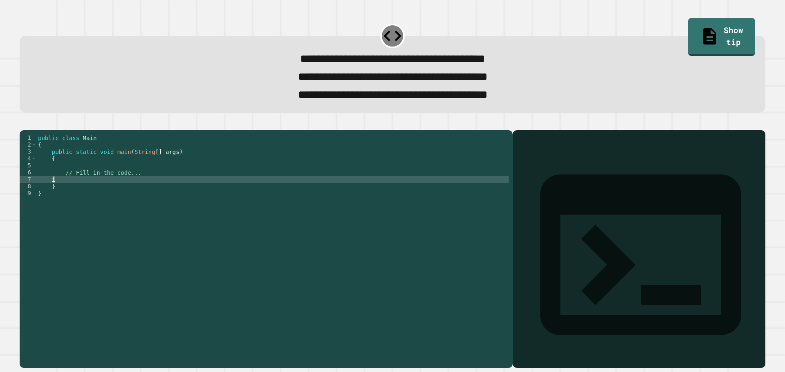
scroll to position [0, 1]
type textarea "*"
type textarea "**********"
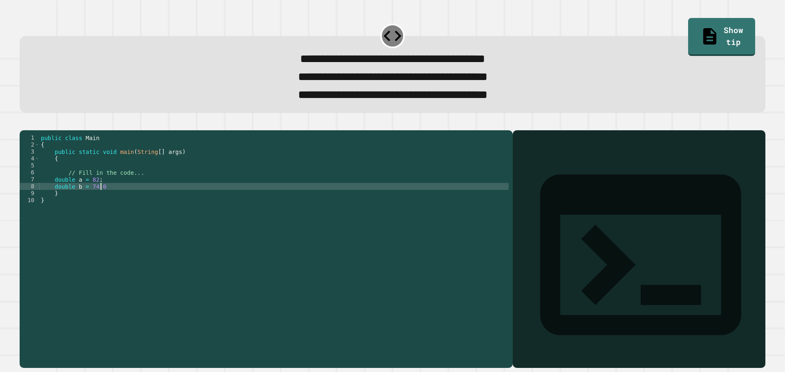
scroll to position [0, 4]
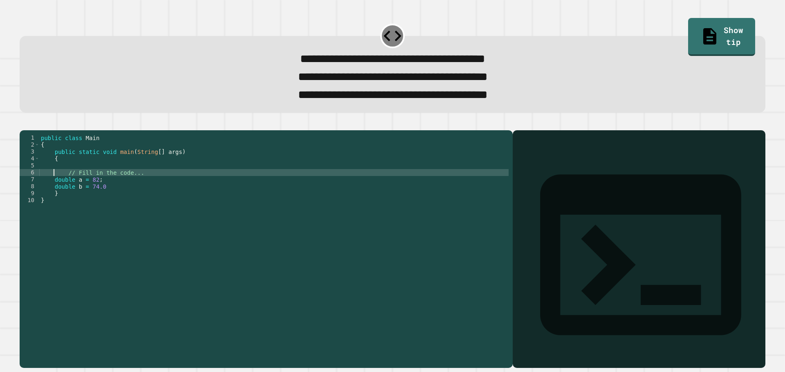
click at [95, 193] on div "public class Main { public static void main ( String [ ] args ) { // Fill in th…" at bounding box center [273, 238] width 469 height 208
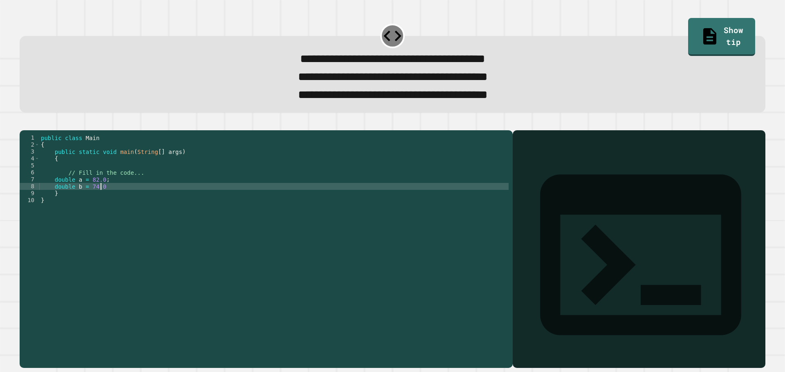
click at [122, 202] on div "public class Main { public static void main ( String [ ] args ) { // Fill in th…" at bounding box center [273, 238] width 469 height 208
type textarea "**********"
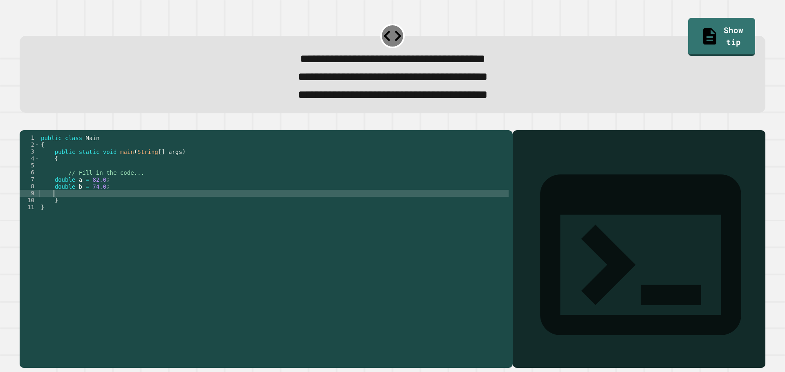
scroll to position [0, 0]
type textarea "**********"
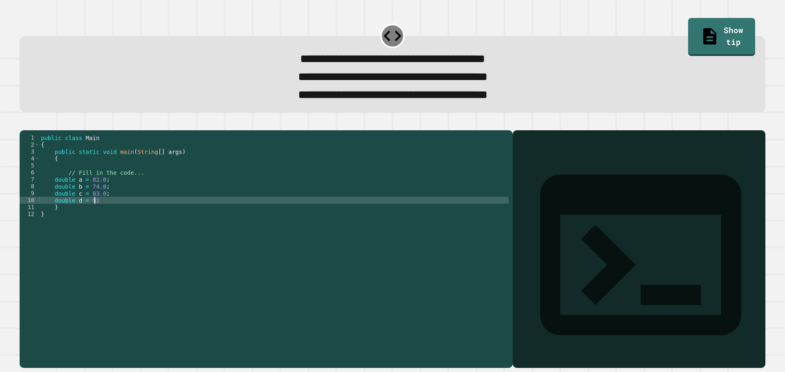
scroll to position [0, 3]
type textarea "**********"
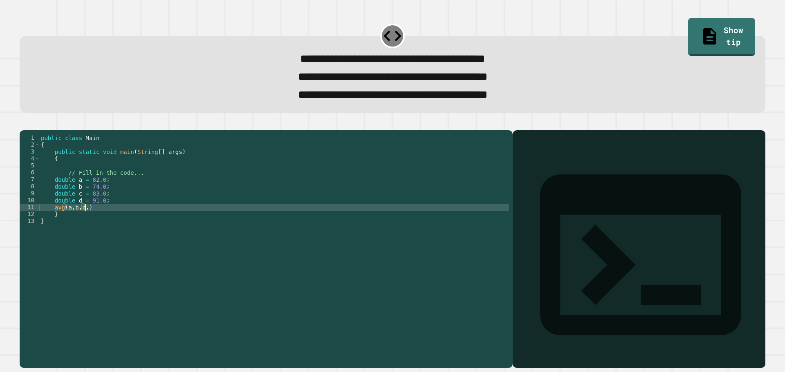
scroll to position [0, 3]
click at [24, 123] on icon "button" at bounding box center [24, 123] width 0 height 0
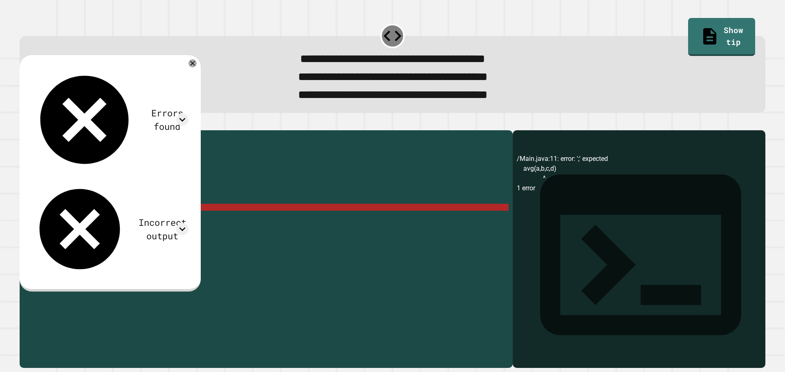
click at [104, 222] on div "public class Main { public static void main ( String [ ] args ) { // Fill in th…" at bounding box center [273, 238] width 469 height 208
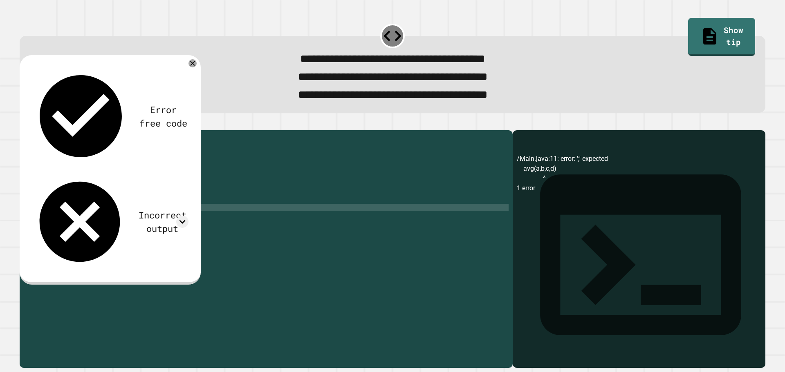
click at [24, 123] on icon "button" at bounding box center [24, 123] width 0 height 0
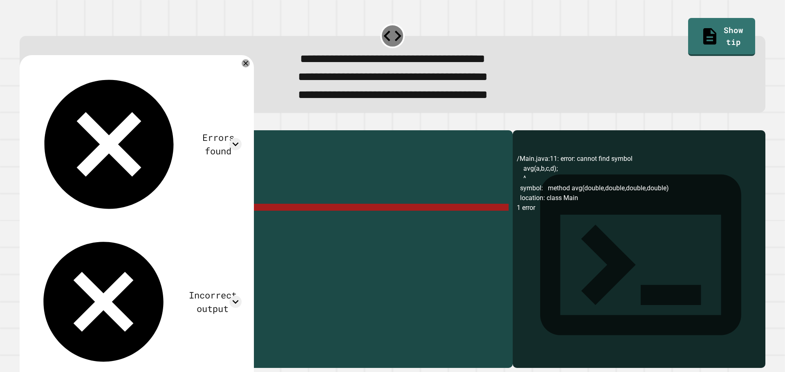
drag, startPoint x: 94, startPoint y: 223, endPoint x: 54, endPoint y: 220, distance: 40.2
click at [54, 220] on div "public class Main { public static void main ( String [ ] args ) { // Fill in th…" at bounding box center [273, 238] width 469 height 208
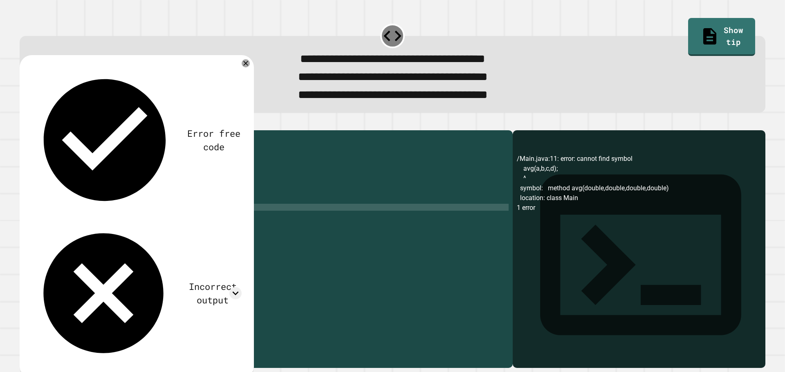
scroll to position [0, 1]
type textarea "*"
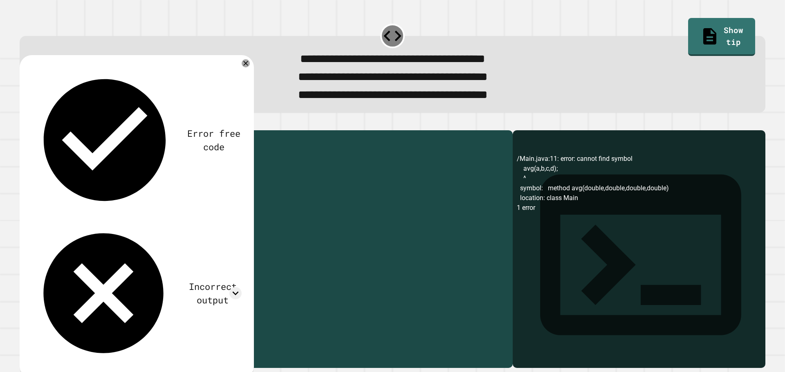
drag, startPoint x: 62, startPoint y: 222, endPoint x: 54, endPoint y: 222, distance: 8.2
click at [54, 222] on div "public class Main { public static void main ( String [ ] args ) { // Fill in th…" at bounding box center [273, 238] width 469 height 208
type textarea "**********"
click at [156, 222] on div "public class Main { public static void main ( String [ ] args ) { // Fill in th…" at bounding box center [273, 238] width 469 height 208
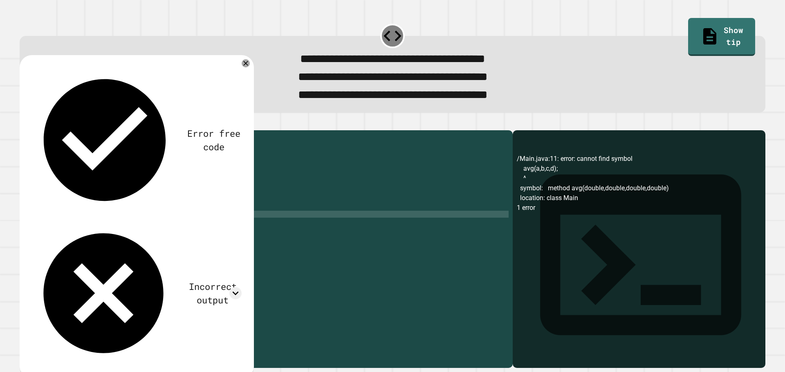
scroll to position [0, 6]
click at [145, 231] on div "public class Main { public static void main ( String [ ] args ) { // Fill in th…" at bounding box center [273, 238] width 469 height 208
click at [31, 131] on icon "button" at bounding box center [29, 128] width 4 height 6
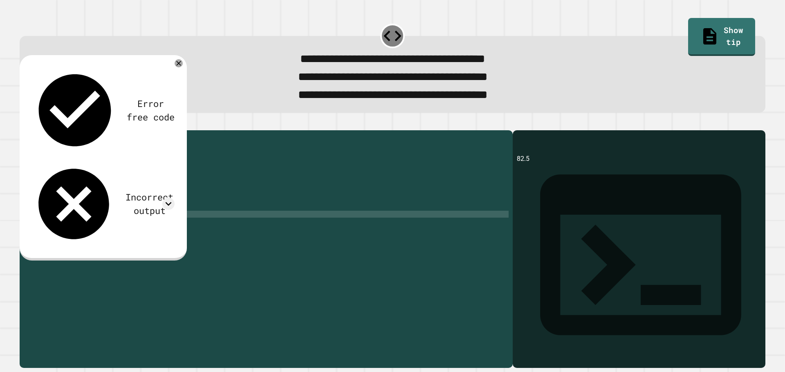
click at [148, 224] on div "public class Main { public static void main ( String [ ] args ) { // Fill in th…" at bounding box center [273, 238] width 469 height 208
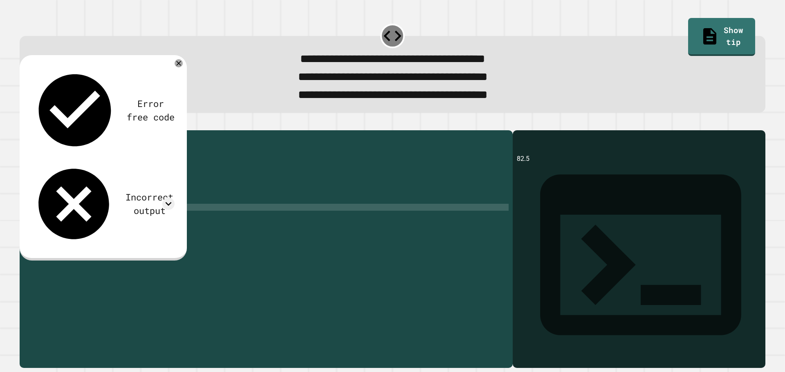
type textarea "**********"
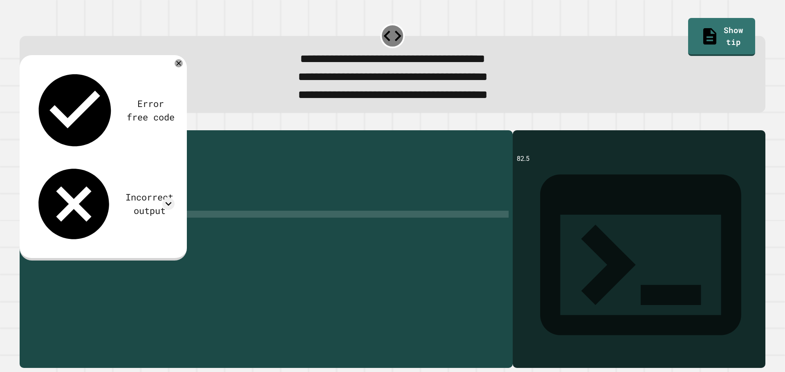
scroll to position [0, 6]
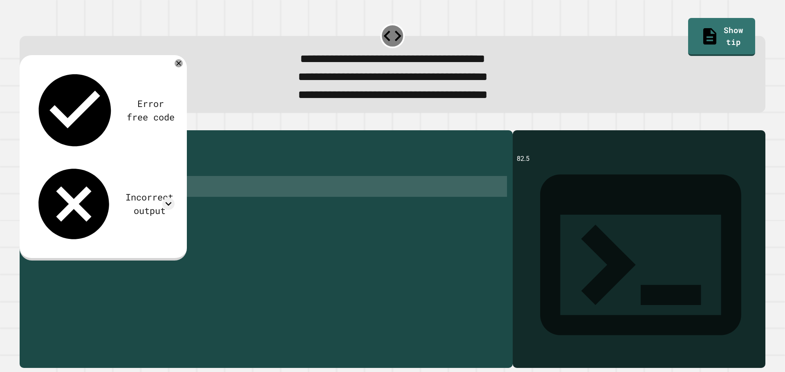
drag, startPoint x: 93, startPoint y: 212, endPoint x: 52, endPoint y: 194, distance: 44.4
click at [52, 194] on div "public class Main { public static void main ( String [ ] args ) { // Fill in th…" at bounding box center [273, 238] width 469 height 208
click at [107, 213] on div "public class Main { public static void main ( String [ ] args ) { // Fill in th…" at bounding box center [273, 231] width 469 height 195
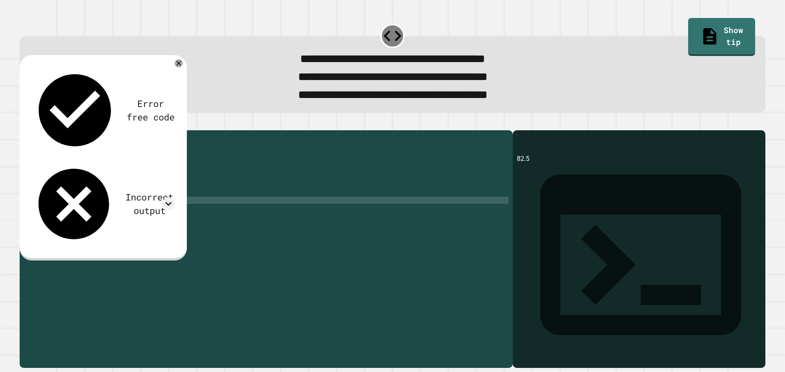
type textarea "**********"
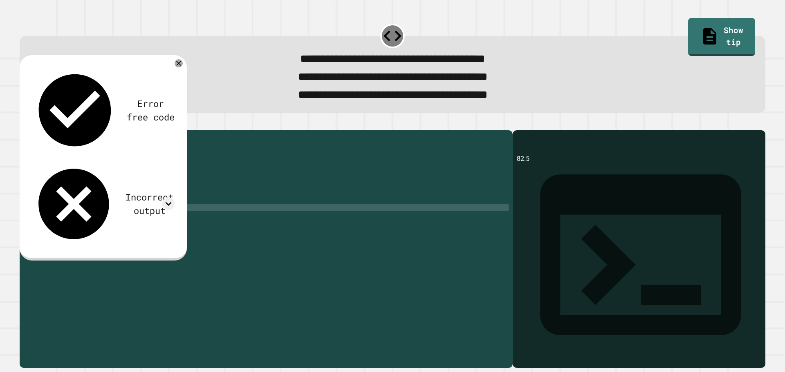
paste textarea "**********"
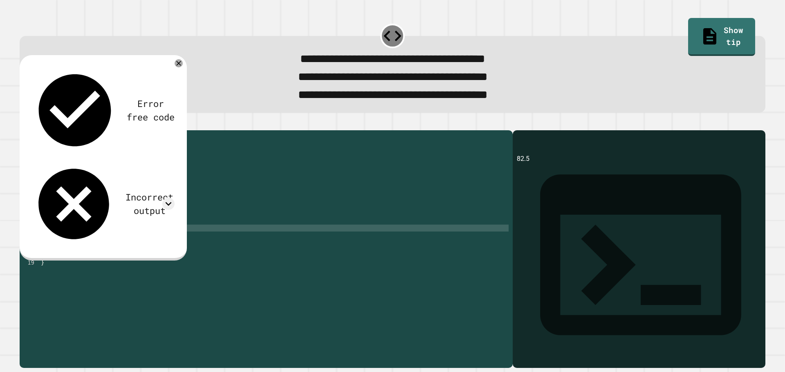
click at [69, 223] on div "public class Main { public static void main ( String [ ] args ) { // Fill in th…" at bounding box center [273, 238] width 469 height 208
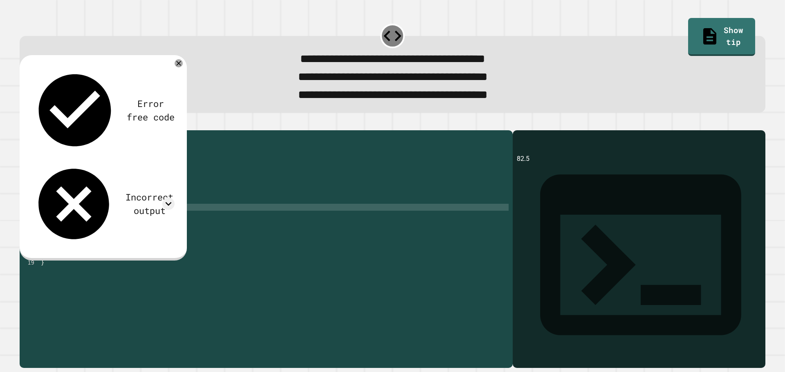
type textarea "**********"
click at [113, 242] on div "public class Main { public static void main ( String [ ] args ) { // Fill in th…" at bounding box center [273, 238] width 469 height 208
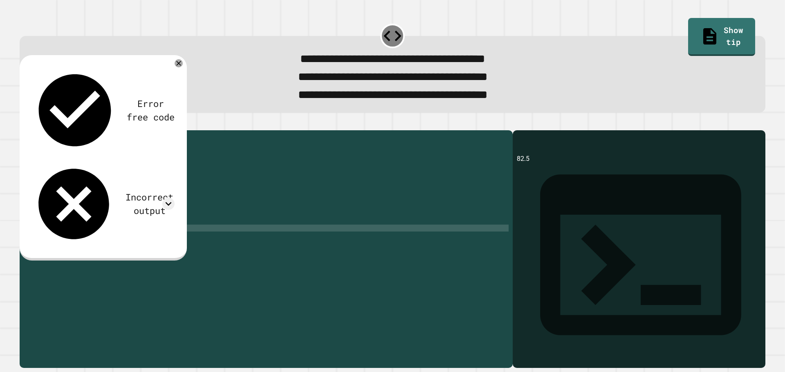
scroll to position [0, 6]
click at [24, 123] on icon "button" at bounding box center [24, 123] width 0 height 0
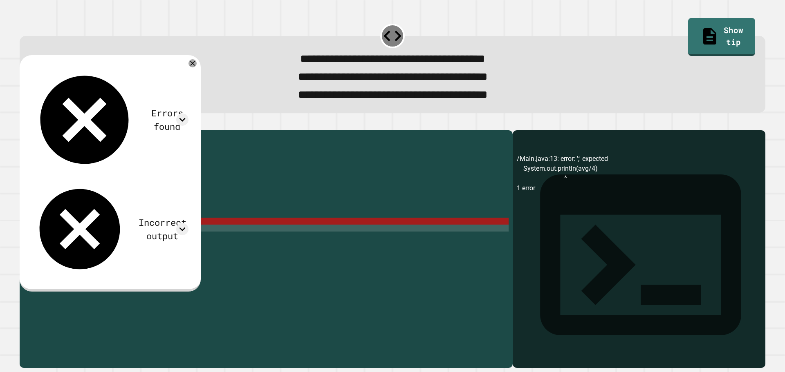
click at [153, 234] on div "public class Main { public static void main ( String [ ] args ) { // Fill in th…" at bounding box center [273, 238] width 469 height 208
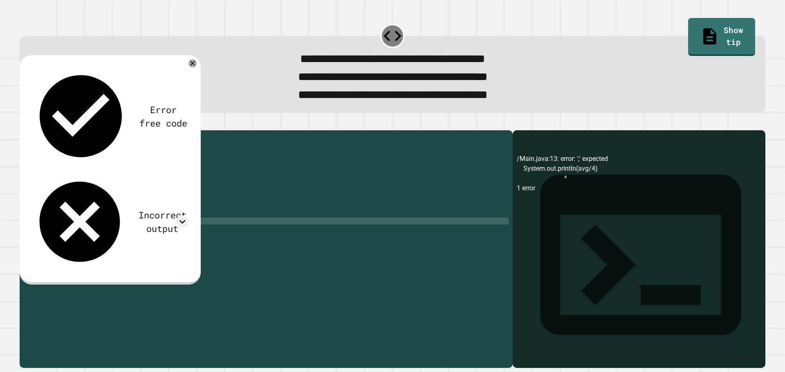
type textarea "**********"
click at [24, 123] on icon "button" at bounding box center [24, 123] width 0 height 0
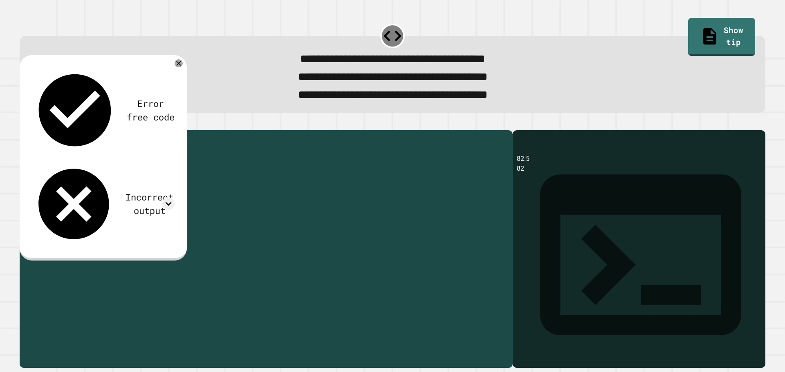
drag, startPoint x: 149, startPoint y: 234, endPoint x: 54, endPoint y: 237, distance: 95.3
click at [54, 237] on div "public class Main { public static void main ( String [ ] args ) { // Fill in th…" at bounding box center [273, 238] width 469 height 208
click at [186, 244] on div "public class Main { public static void main ( String [ ] args ) { // Fill in th…" at bounding box center [273, 238] width 469 height 208
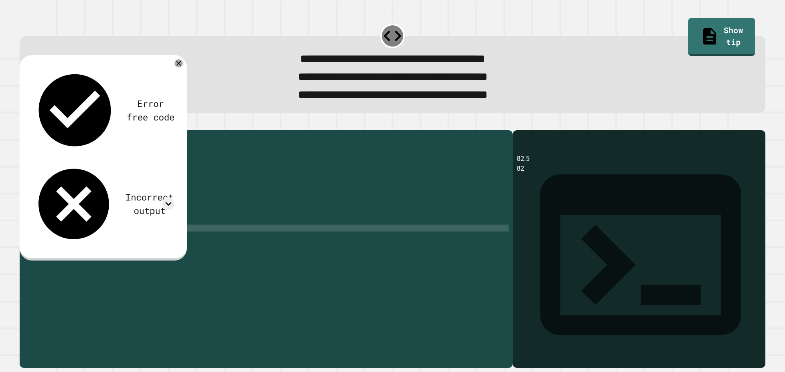
type textarea "**********"
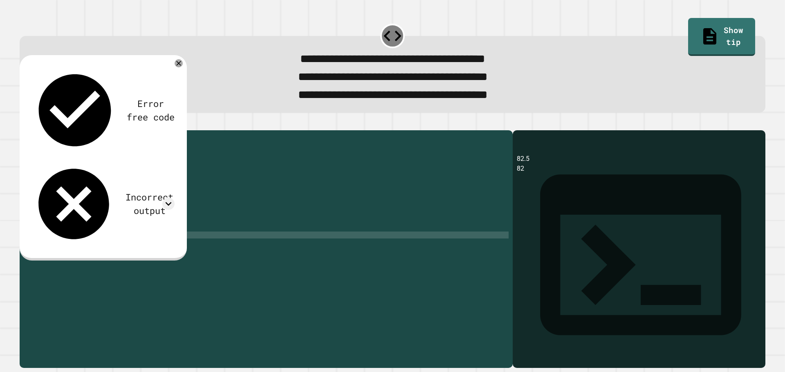
paste textarea "**********"
click at [24, 123] on button "button" at bounding box center [24, 123] width 0 height 0
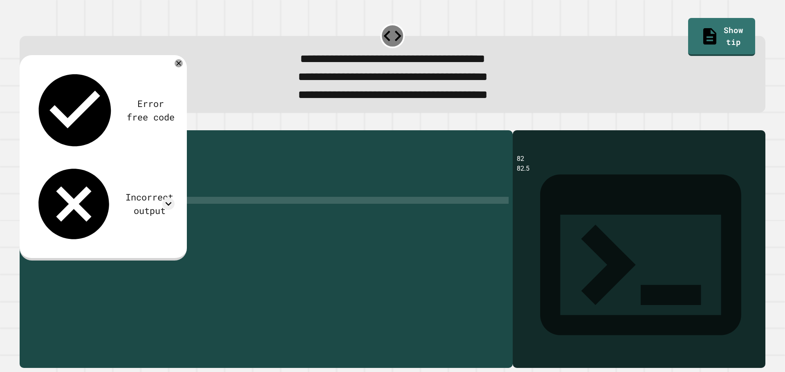
click at [116, 213] on div "public class Main { public static void main ( String [ ] args ) { // Fill in th…" at bounding box center [273, 238] width 469 height 208
type textarea "**********"
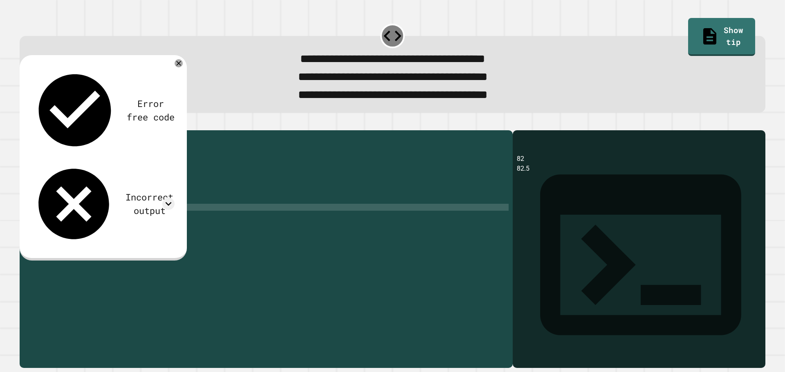
scroll to position [0, 4]
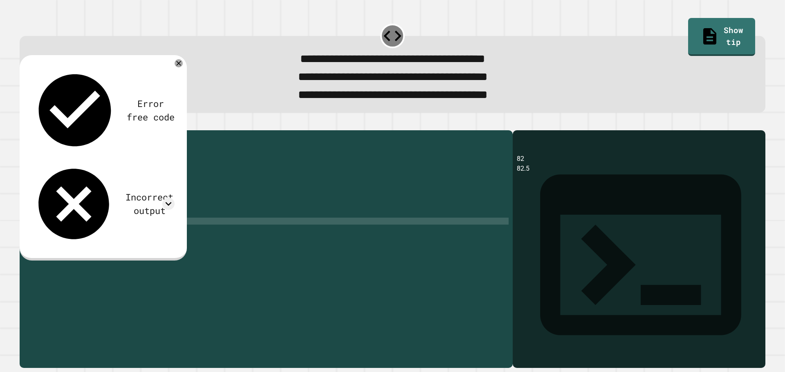
click at [139, 237] on div "public class Main { public static void main ( String [ ] args ) { // Fill in th…" at bounding box center [273, 238] width 469 height 208
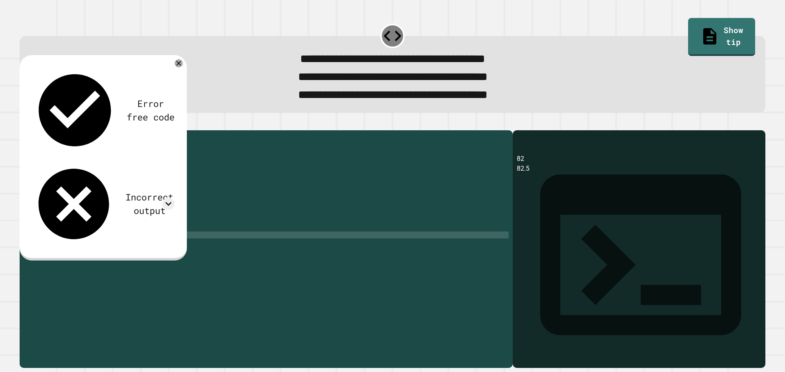
click at [145, 252] on div "public class Main { public static void main ( String [ ] args ) { // Fill in th…" at bounding box center [273, 238] width 469 height 208
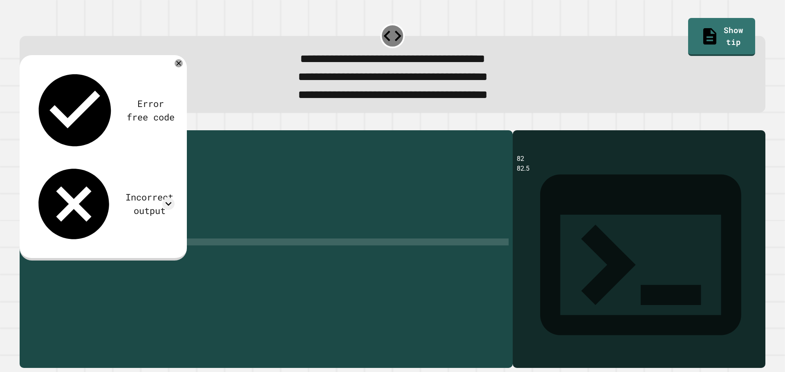
scroll to position [0, 7]
click at [129, 257] on div "public class Main { public static void main ( String [ ] args ) { // Fill in th…" at bounding box center [273, 238] width 469 height 208
type textarea "**********"
click at [24, 123] on button "button" at bounding box center [24, 123] width 0 height 0
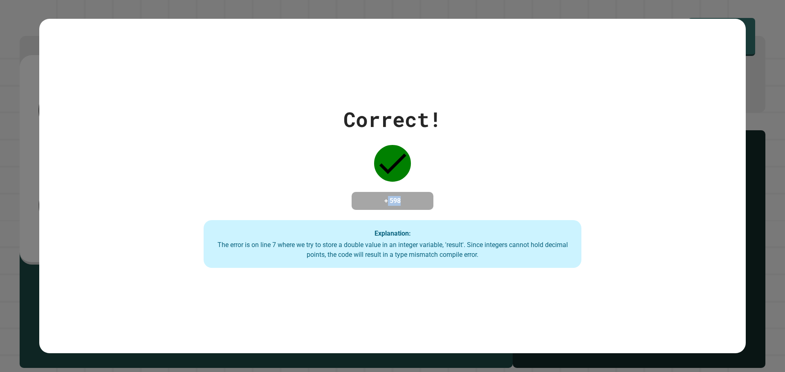
drag, startPoint x: 378, startPoint y: 199, endPoint x: 415, endPoint y: 198, distance: 37.6
click at [415, 197] on h4 "+ 598" at bounding box center [392, 201] width 65 height 10
click at [414, 198] on h4 "+ 598" at bounding box center [392, 201] width 65 height 10
drag, startPoint x: 398, startPoint y: 201, endPoint x: 387, endPoint y: 204, distance: 12.1
click at [387, 204] on h4 "+ 598" at bounding box center [392, 201] width 65 height 10
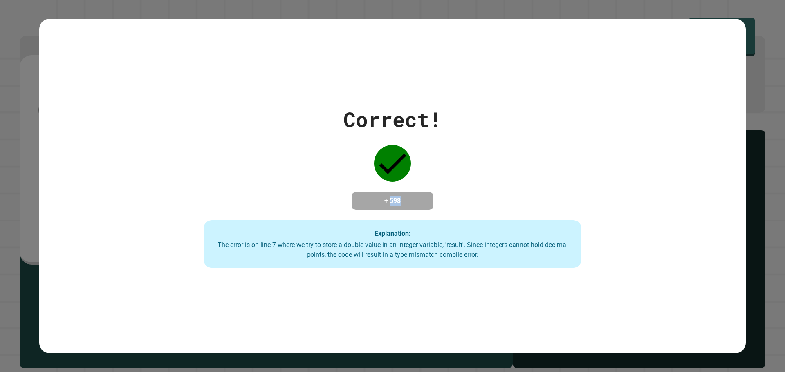
click at [387, 204] on h4 "+ 598" at bounding box center [392, 201] width 65 height 10
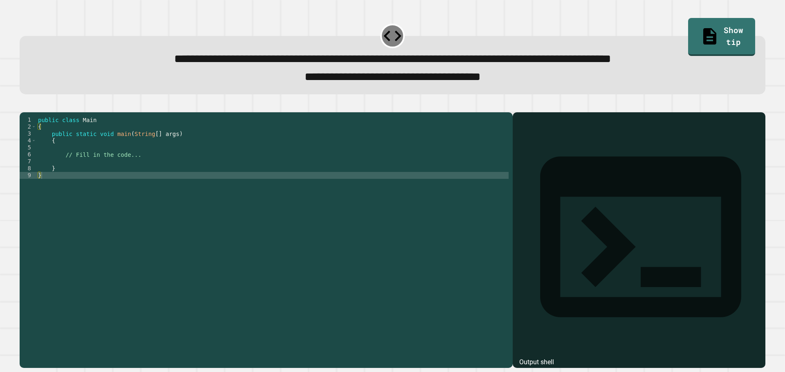
click at [195, 195] on div "public class Main { public static void main ( String [ ] args ) { // Fill in th…" at bounding box center [272, 230] width 472 height 229
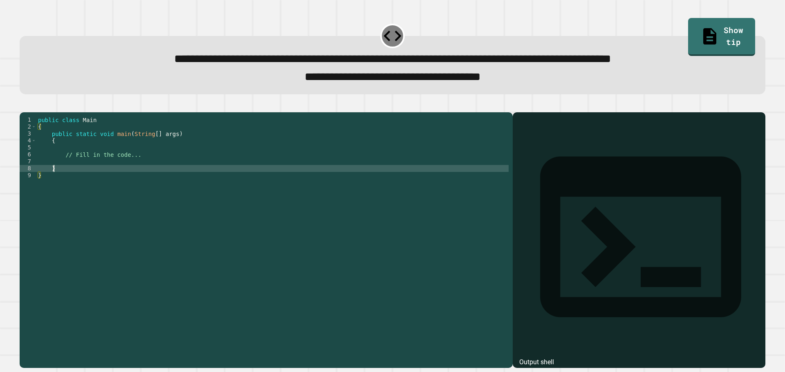
click at [193, 182] on div "public class Main { public static void main ( String [ ] args ) { // Fill in th…" at bounding box center [272, 230] width 472 height 229
click at [197, 175] on div "public class Main { public static void main ( String [ ] args ) { // Fill in th…" at bounding box center [272, 230] width 472 height 229
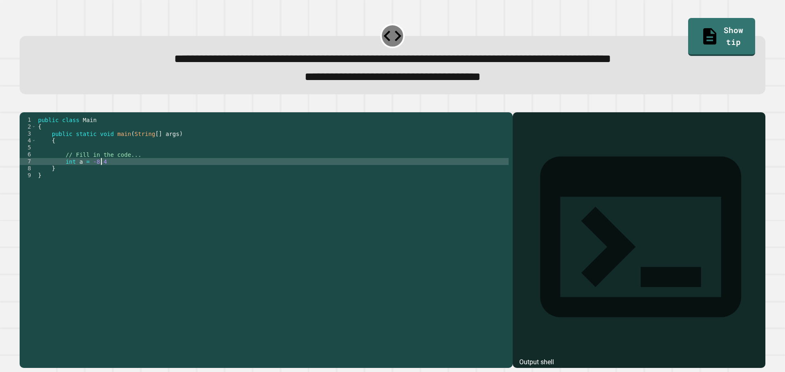
scroll to position [0, 4]
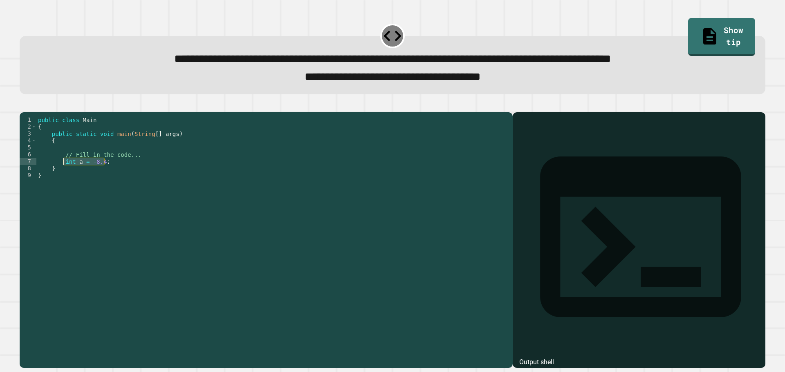
drag, startPoint x: 197, startPoint y: 175, endPoint x: 63, endPoint y: 175, distance: 134.1
click at [63, 175] on div "public class Main { public static void main ( String [ ] args ) { // Fill in th…" at bounding box center [272, 230] width 472 height 229
type textarea "**********"
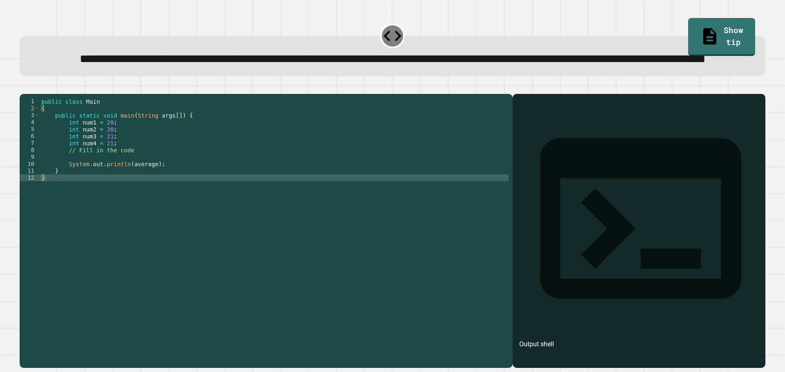
click at [93, 199] on div "public class Main { public static void main ( String args [ ]) { int num1 = 20 …" at bounding box center [274, 212] width 469 height 229
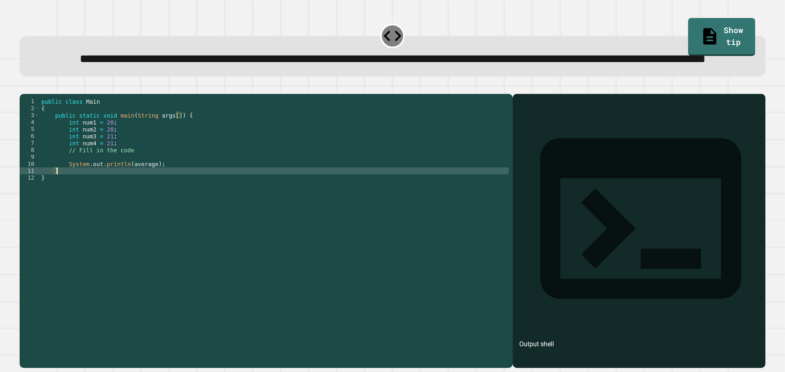
click at [114, 193] on div "public class Main { public static void main ( String args [ ]) { int num1 = 20 …" at bounding box center [274, 212] width 469 height 229
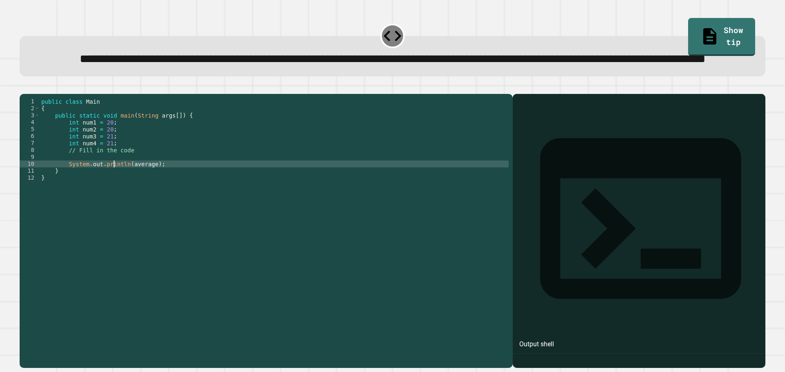
click at [120, 190] on div "public class Main { public static void main ( String args [ ]) { int num1 = 20 …" at bounding box center [274, 212] width 469 height 229
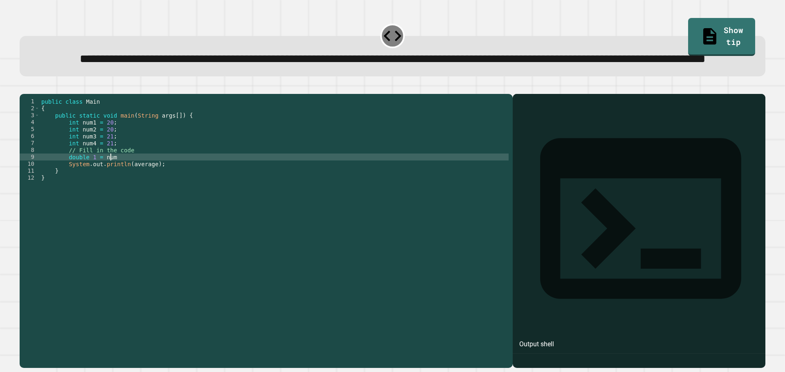
scroll to position [0, 4]
type textarea "*"
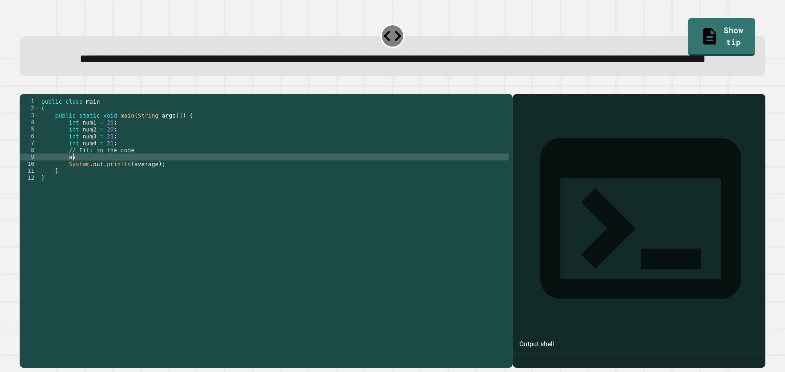
type textarea "*"
click at [24, 87] on icon "button" at bounding box center [24, 87] width 0 height 0
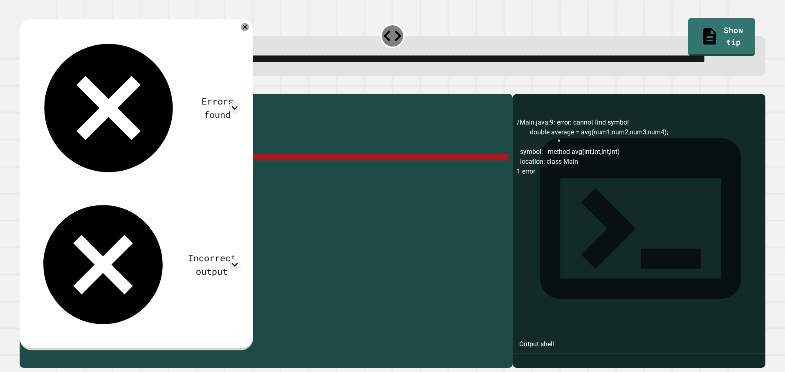
drag, startPoint x: 145, startPoint y: 189, endPoint x: 129, endPoint y: 188, distance: 15.6
click at [130, 188] on div "public class Main { public static void main ( String args [ ]) { int num1 = 20 …" at bounding box center [274, 212] width 469 height 229
drag, startPoint x: 120, startPoint y: 188, endPoint x: 194, endPoint y: 188, distance: 74.4
click at [194, 188] on div "public class Main { public static void main ( String args [ ]) { int num1 = 20 …" at bounding box center [274, 212] width 469 height 229
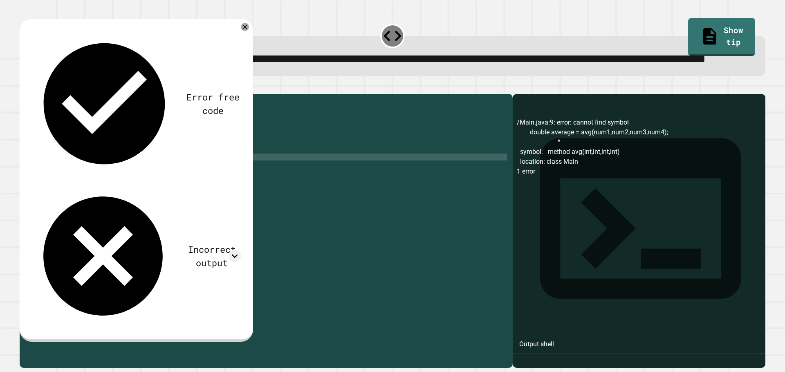
drag, startPoint x: 220, startPoint y: 192, endPoint x: 123, endPoint y: 188, distance: 97.4
click at [123, 188] on div "public class Main { public static void main ( String args [ ]) { int num1 = 20 …" at bounding box center [274, 212] width 469 height 229
click at [215, 183] on div "public class Main { public static void main ( String args [ ]) { int num1 = 20 …" at bounding box center [274, 212] width 469 height 229
drag, startPoint x: 204, startPoint y: 191, endPoint x: 121, endPoint y: 192, distance: 83.0
click at [121, 192] on div "public class Main { public static void main ( String args [ ]) { int num1 = 20 …" at bounding box center [274, 212] width 469 height 229
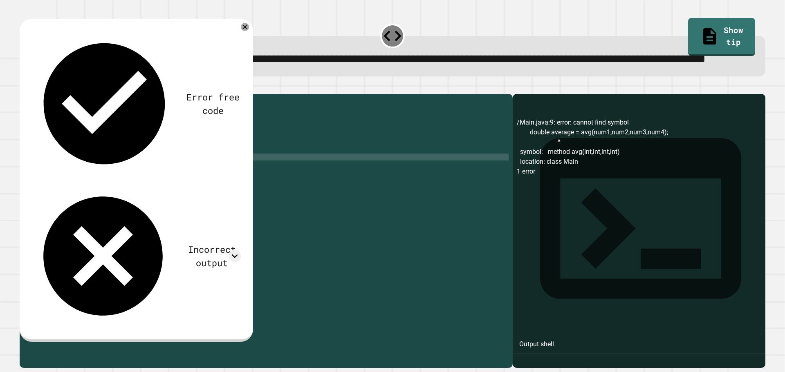
scroll to position [0, 6]
click at [137, 195] on div "public class Main { public static void main ( String args [ ]) { int num1 = 20 …" at bounding box center [274, 212] width 469 height 229
type textarea "**********"
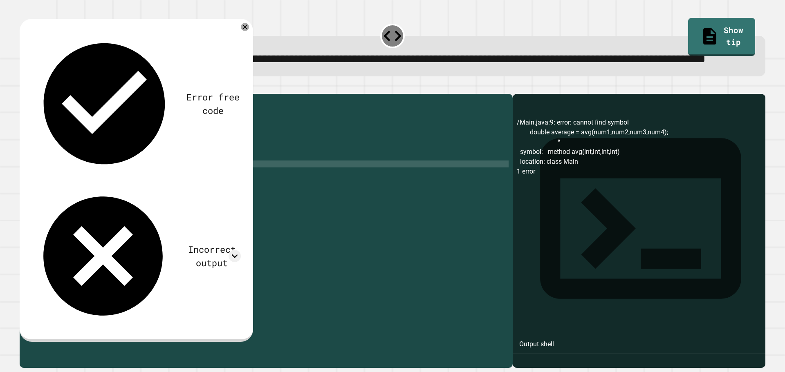
click at [23, 94] on div at bounding box center [392, 89] width 745 height 10
click at [24, 87] on icon "button" at bounding box center [24, 87] width 0 height 0
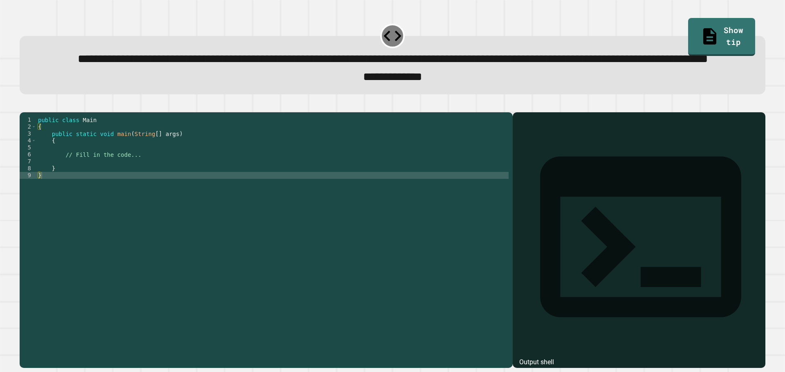
click at [89, 193] on div "public class Main { public static void main ( String [ ] args ) { // Fill in th…" at bounding box center [272, 220] width 472 height 208
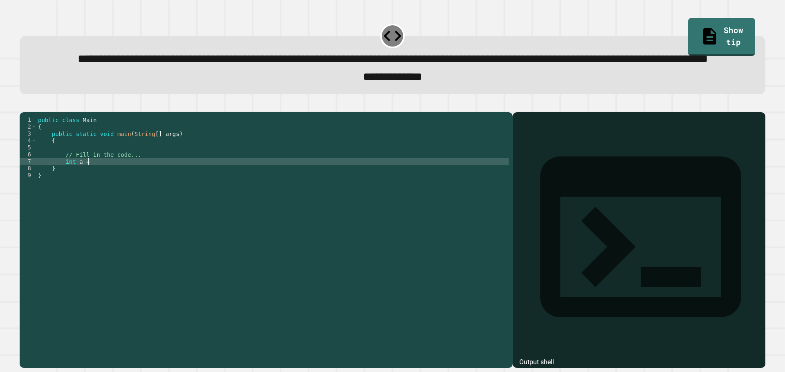
scroll to position [0, 3]
type textarea "**********"
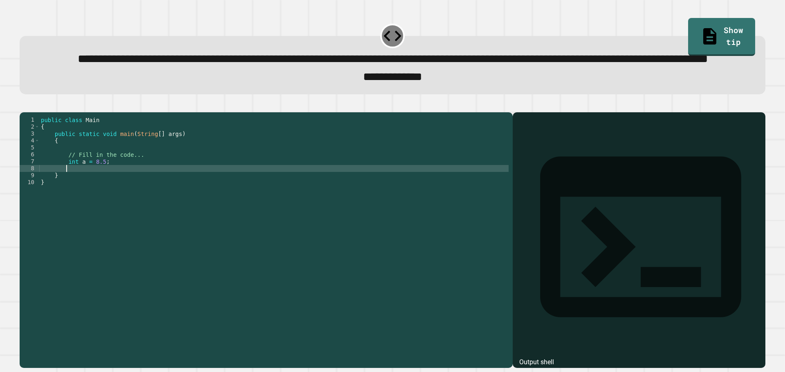
scroll to position [0, 1]
type textarea "**********"
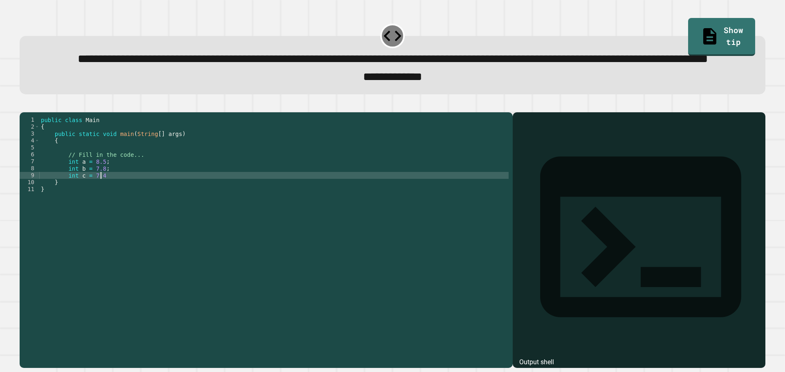
type textarea "**********"
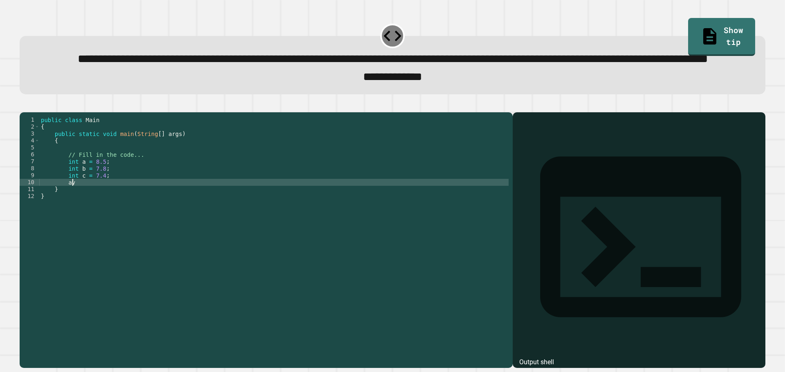
type textarea "*"
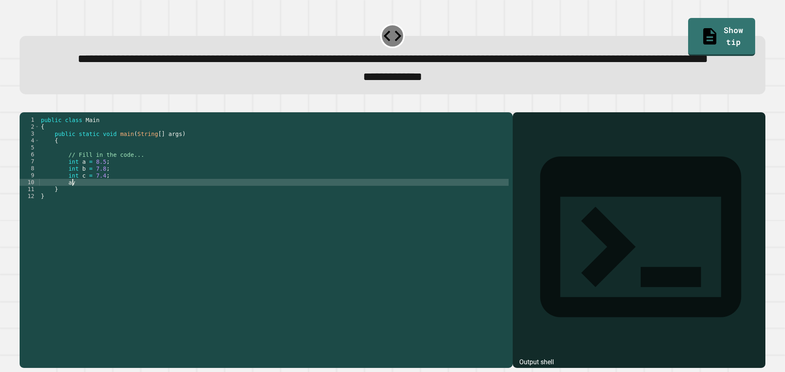
type textarea "*"
click at [193, 213] on div "public class Main { public static void main ( String [ ] args ) { // Fill in th…" at bounding box center [273, 220] width 469 height 208
type textarea "**********"
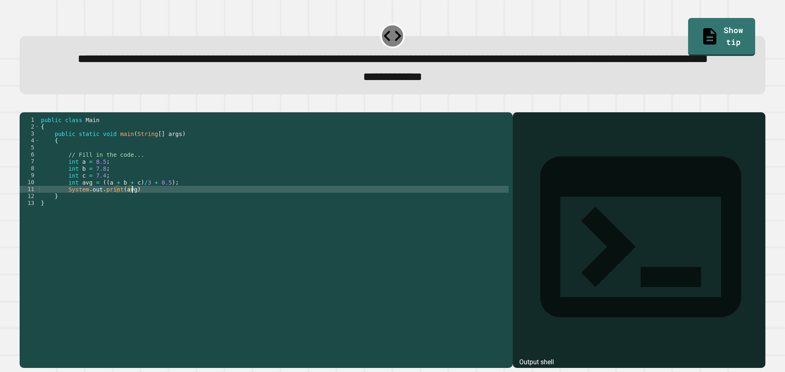
scroll to position [0, 6]
click at [24, 105] on icon "button" at bounding box center [24, 105] width 0 height 0
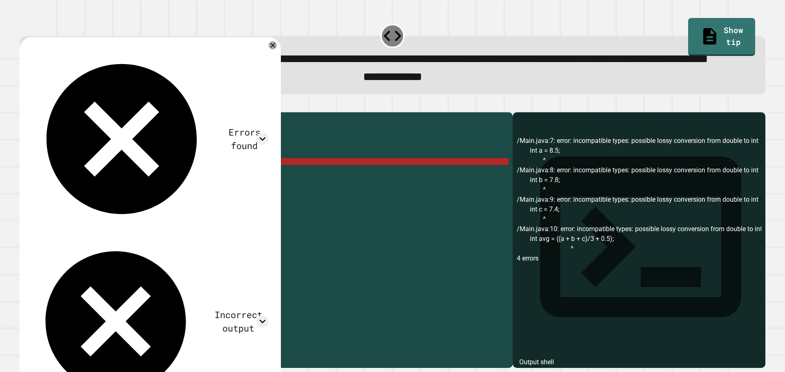
click at [72, 195] on div "public class Main { public static void main ( String [ ] args ) { // Fill in th…" at bounding box center [273, 220] width 469 height 208
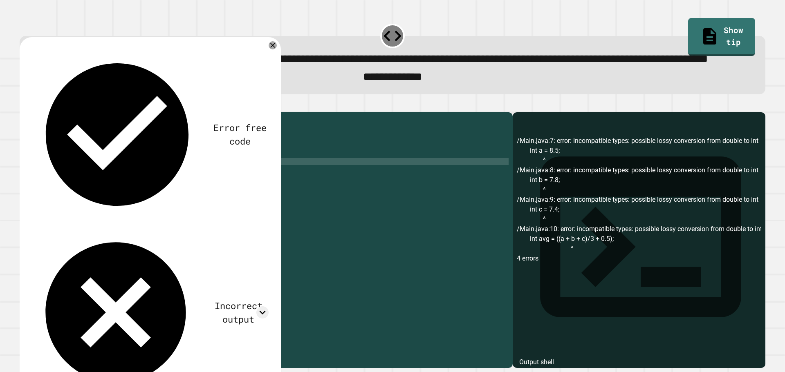
scroll to position [0, 3]
click at [70, 200] on div "public class Main { public static void main ( String [ ] args ) { // Fill in th…" at bounding box center [273, 220] width 469 height 208
click at [71, 206] on div "public class Main { public static void main ( String [ ] args ) { // Fill in th…" at bounding box center [273, 220] width 469 height 208
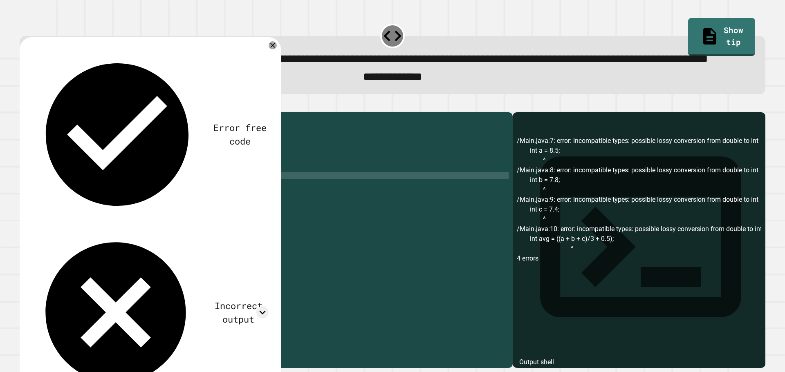
click at [70, 217] on div "public class Main { public static void main ( String [ ] args ) { // Fill in th…" at bounding box center [273, 220] width 469 height 208
click at [24, 105] on icon "button" at bounding box center [24, 105] width 0 height 0
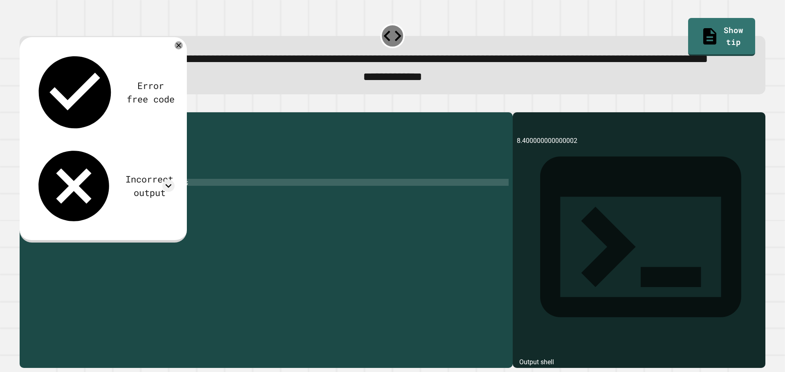
click at [110, 215] on div "public class Main { public static void main ( String [ ] args ) { // Fill in th…" at bounding box center [273, 220] width 469 height 208
click at [28, 112] on div at bounding box center [392, 108] width 745 height 10
click at [24, 105] on button "button" at bounding box center [24, 105] width 0 height 0
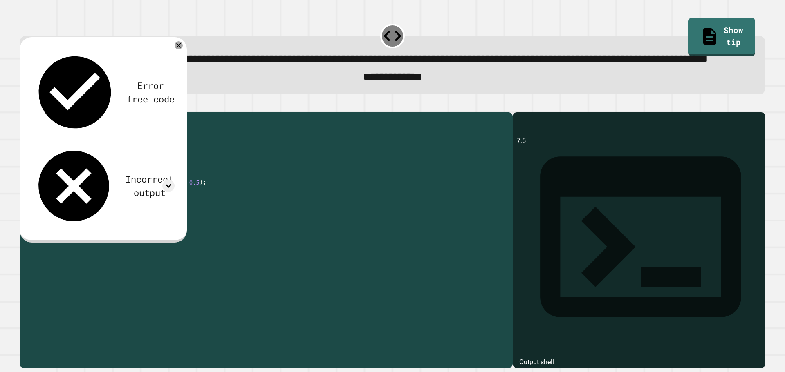
drag, startPoint x: 187, startPoint y: 213, endPoint x: 167, endPoint y: 218, distance: 20.5
click at [167, 218] on div "public class Main { public static void main ( String [ ] args ) { // Fill in th…" at bounding box center [273, 220] width 469 height 208
click at [41, 112] on div at bounding box center [392, 108] width 745 height 10
click at [24, 105] on button "button" at bounding box center [24, 105] width 0 height 0
click at [81, 213] on div "public class Main { public static void main ( String [ ] args ) { // Fill in th…" at bounding box center [273, 220] width 469 height 208
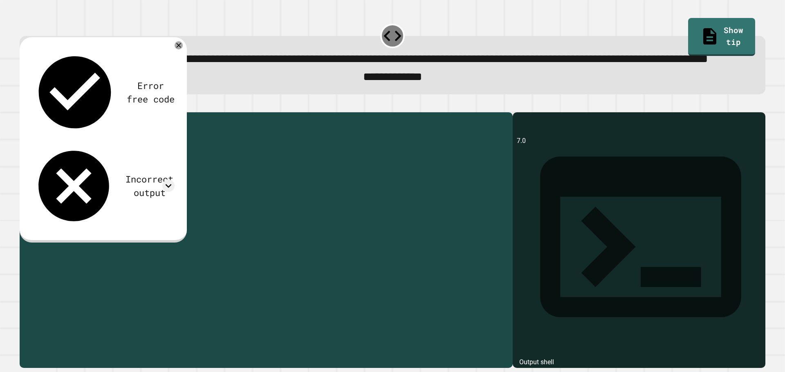
click at [81, 213] on div "public class Main { public static void main ( String [ ] args ) { // Fill in th…" at bounding box center [273, 220] width 469 height 208
click at [26, 112] on div at bounding box center [392, 108] width 745 height 10
click at [24, 105] on icon "button" at bounding box center [24, 105] width 0 height 0
click at [157, 215] on div "public class Main { public static void main ( String [ ] args ) { // Fill in th…" at bounding box center [273, 220] width 469 height 208
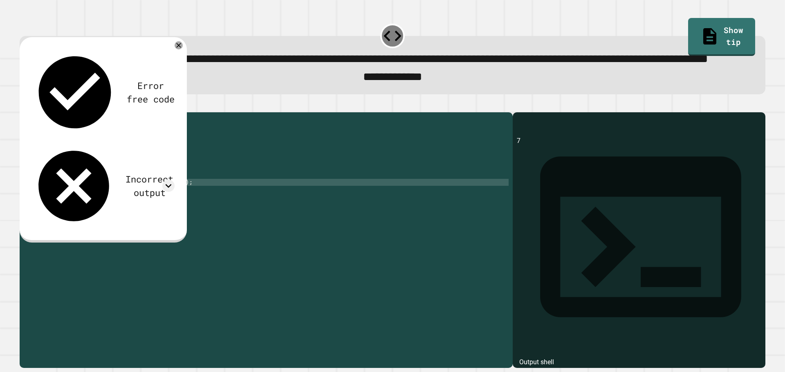
scroll to position [0, 9]
type textarea "**********"
click at [31, 113] on icon "button" at bounding box center [29, 110] width 4 height 6
